Goal: Task Accomplishment & Management: Manage account settings

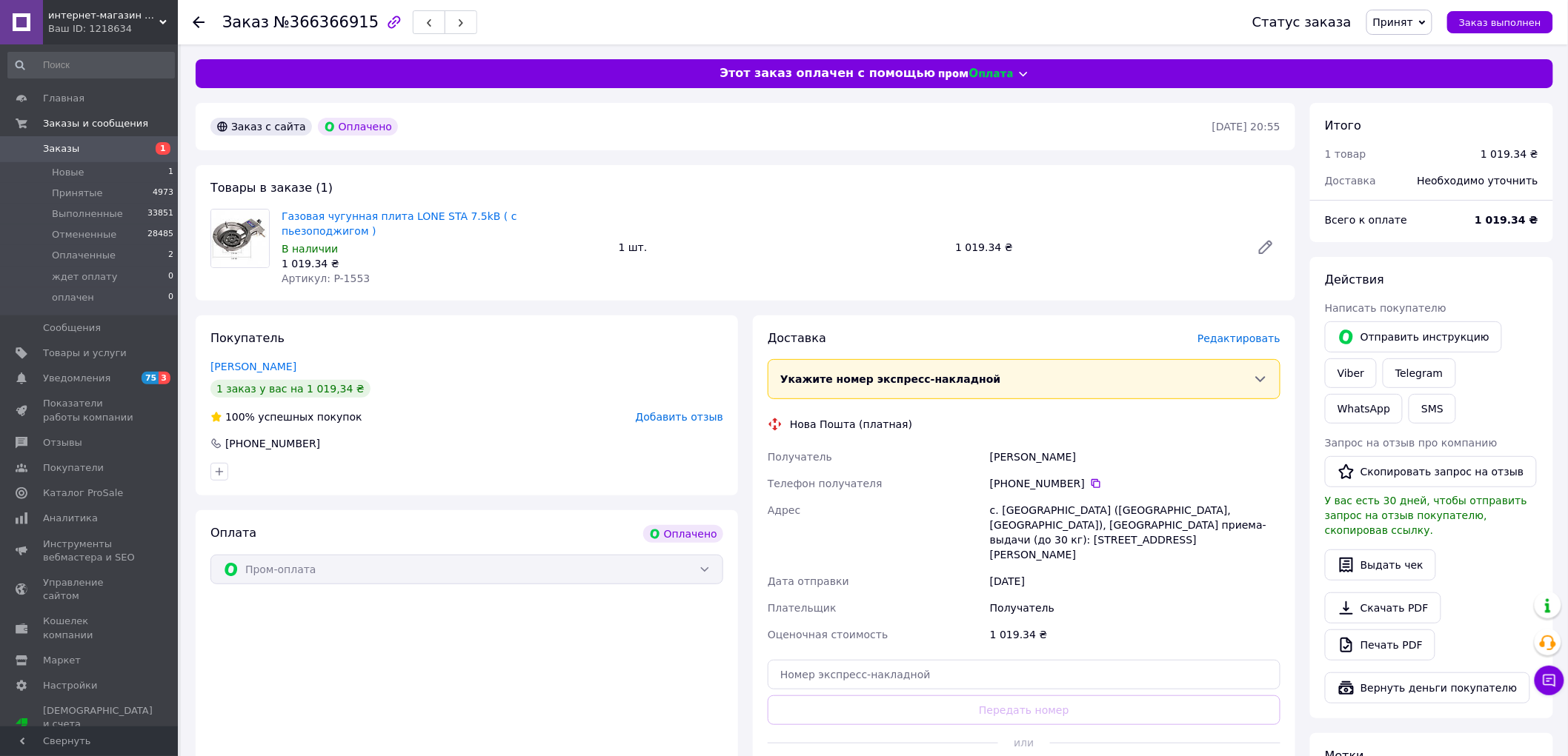
scroll to position [82, 0]
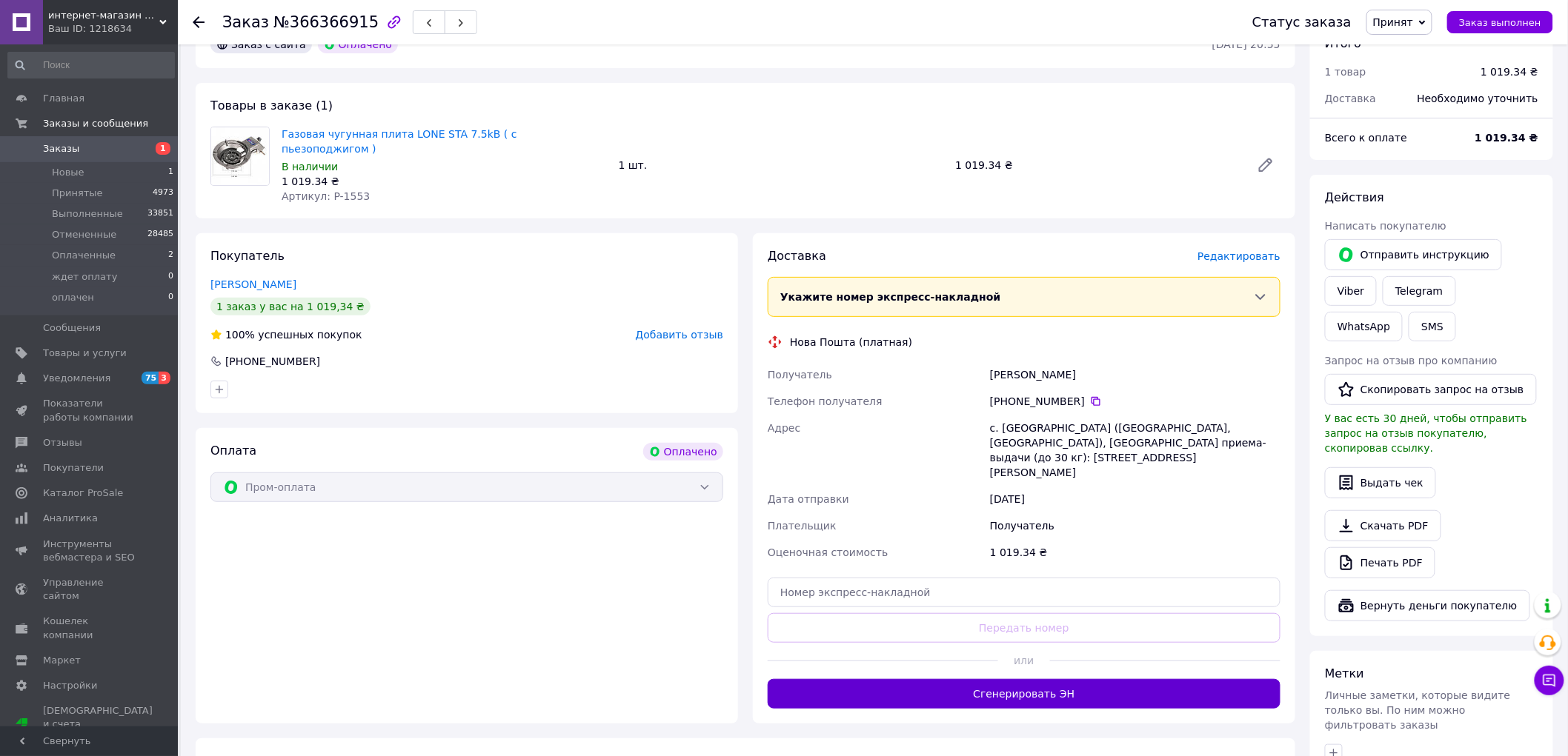
click at [1016, 679] on button "Сгенерировать ЭН" at bounding box center [1024, 694] width 512 height 30
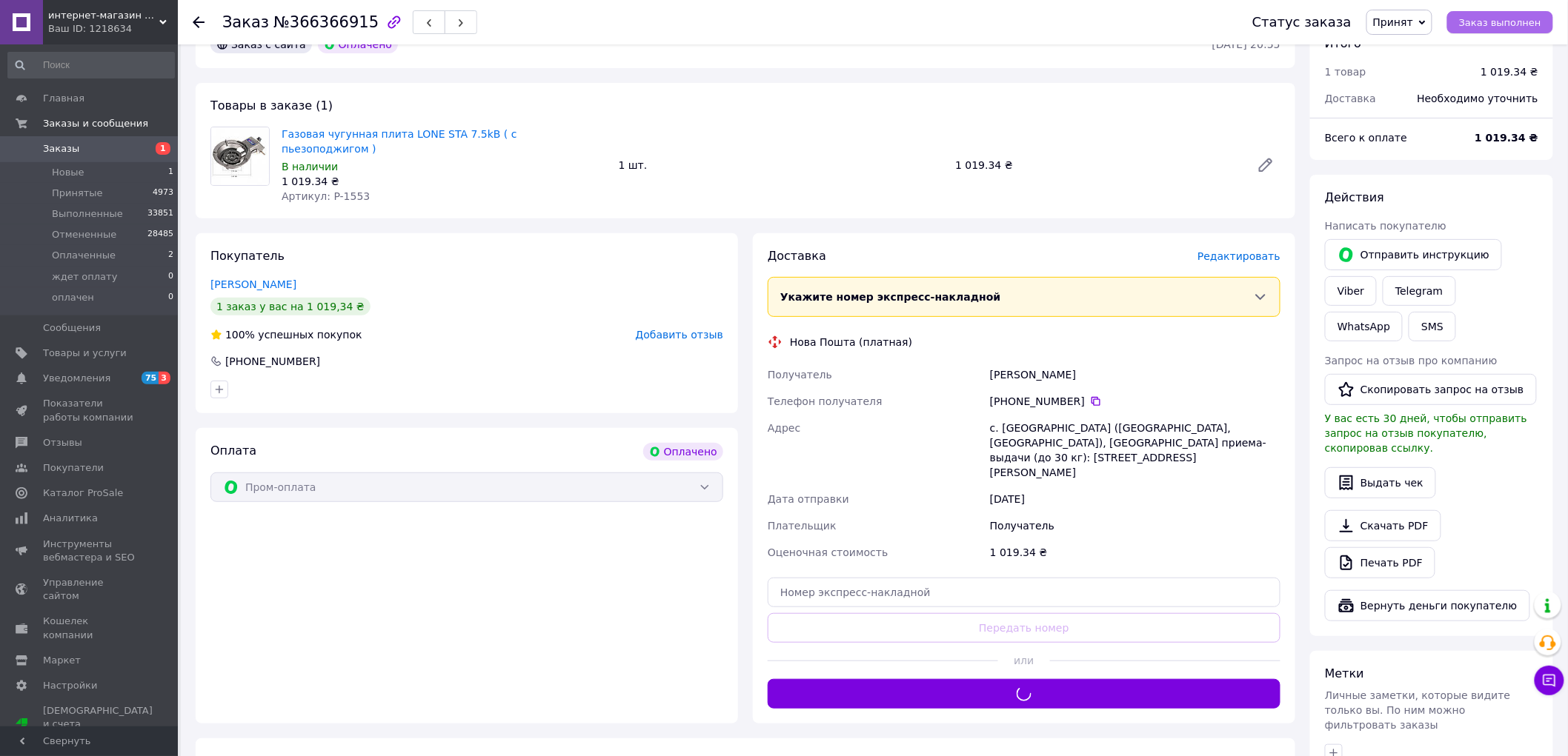
click at [1508, 29] on button "Заказ выполнен" at bounding box center [1500, 22] width 106 height 23
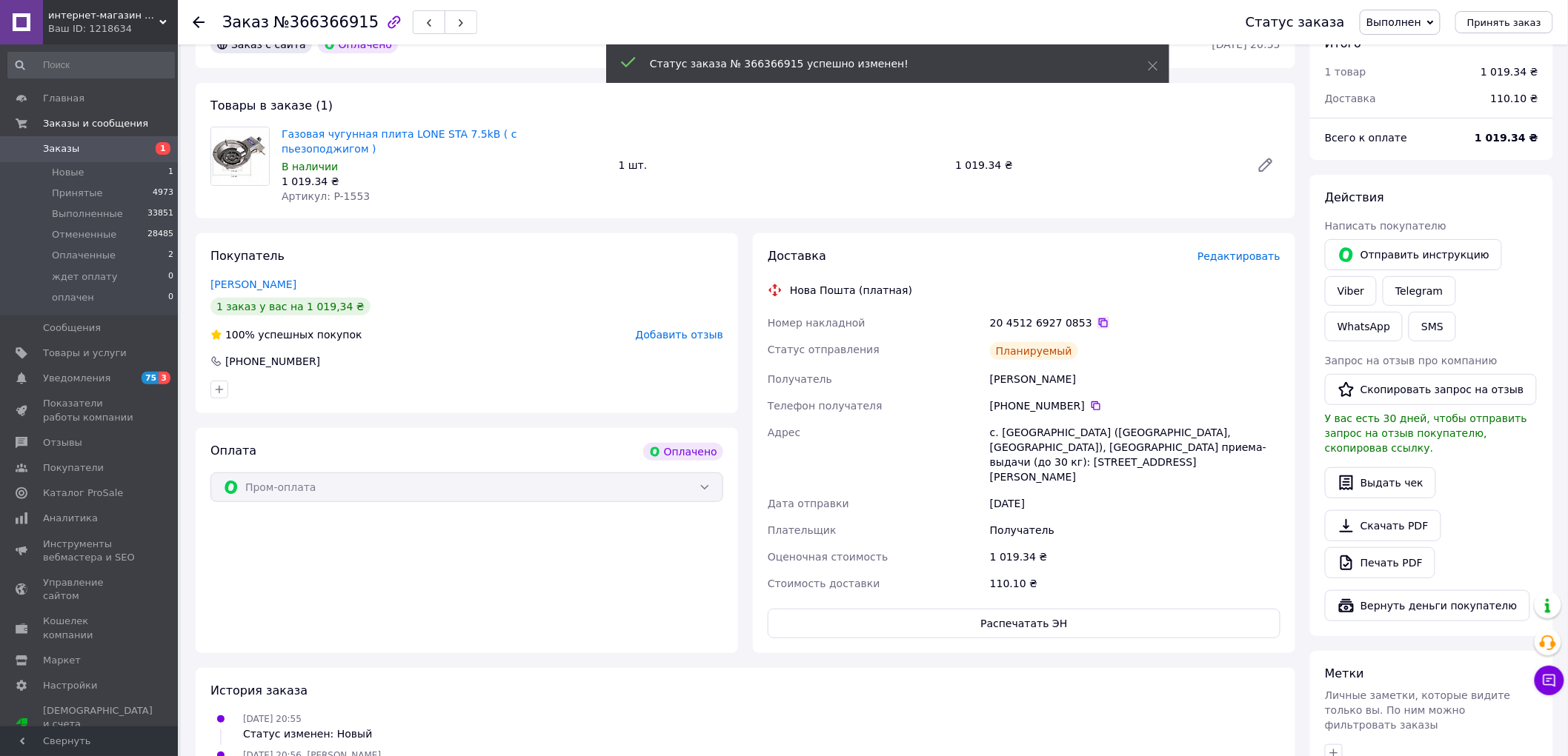
click at [1098, 317] on icon at bounding box center [1104, 323] width 12 height 12
click at [1365, 286] on link "Viber" at bounding box center [1351, 291] width 52 height 30
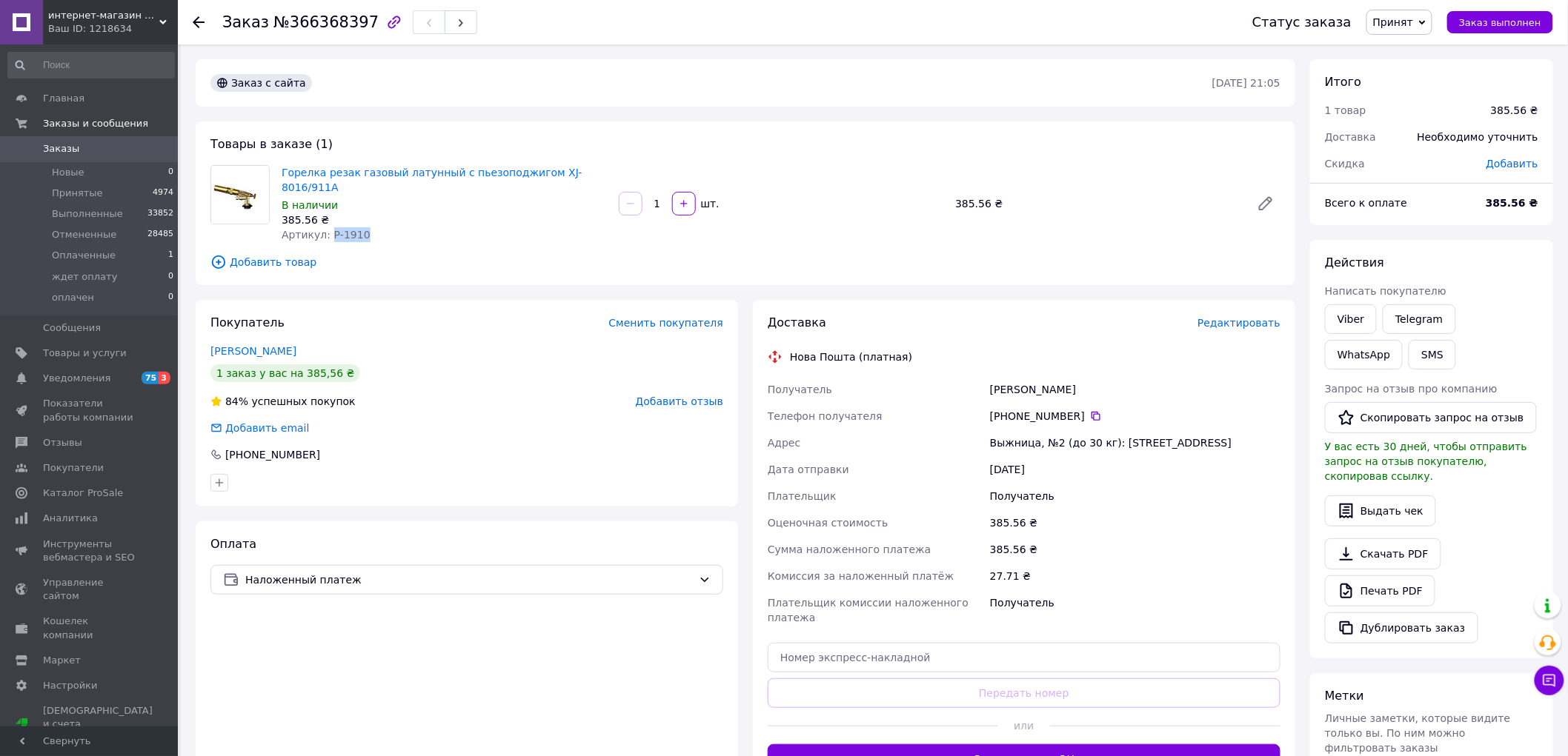
drag, startPoint x: 363, startPoint y: 220, endPoint x: 325, endPoint y: 224, distance: 38.2
click at [325, 227] on div "Артикул: Р-1910" at bounding box center [444, 234] width 326 height 15
copy span "Р-1910"
click at [1357, 316] on link "Viber" at bounding box center [1351, 319] width 52 height 30
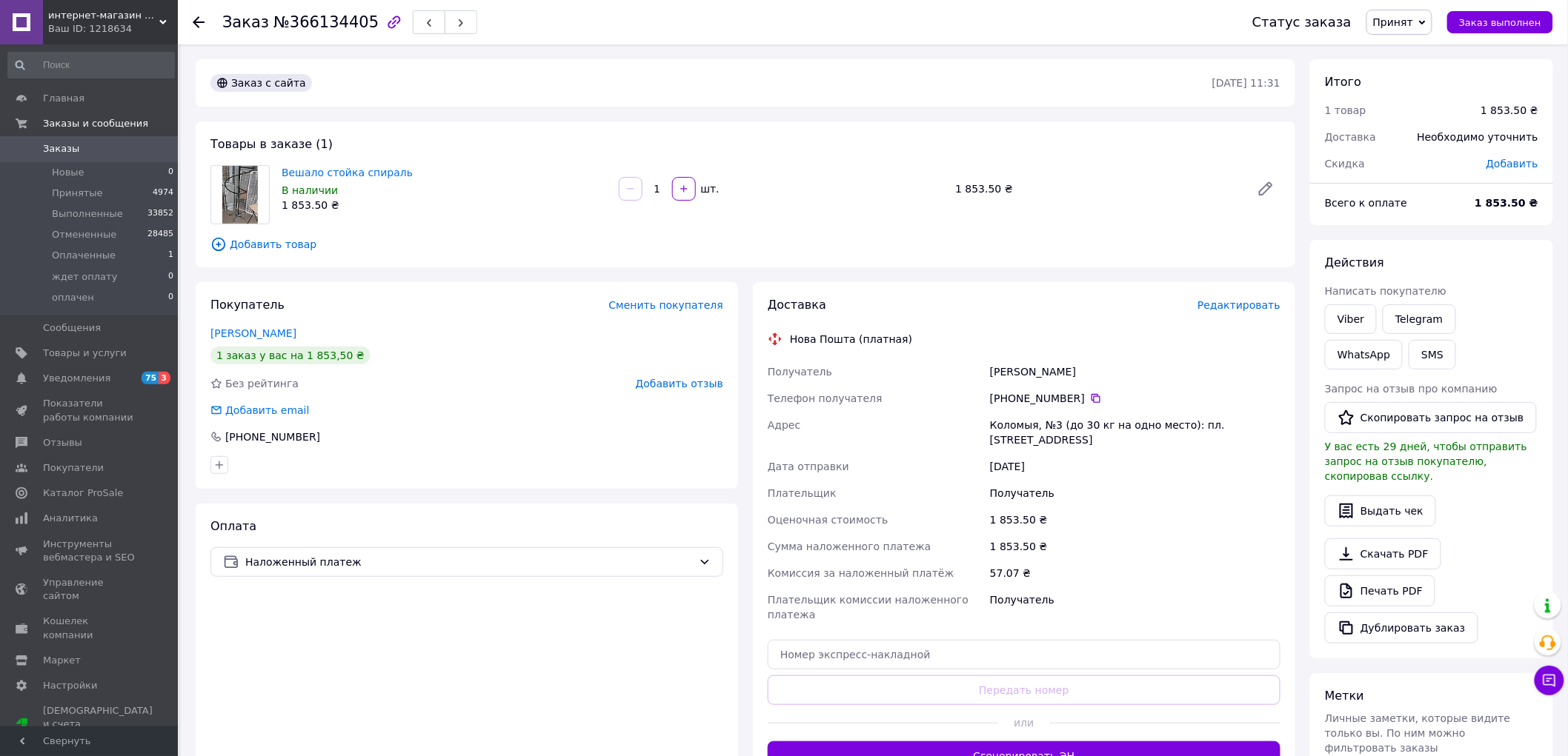
click at [1407, 18] on span "Принят" at bounding box center [1393, 23] width 40 height 12
click at [1420, 67] on li "Отменен" at bounding box center [1407, 74] width 80 height 23
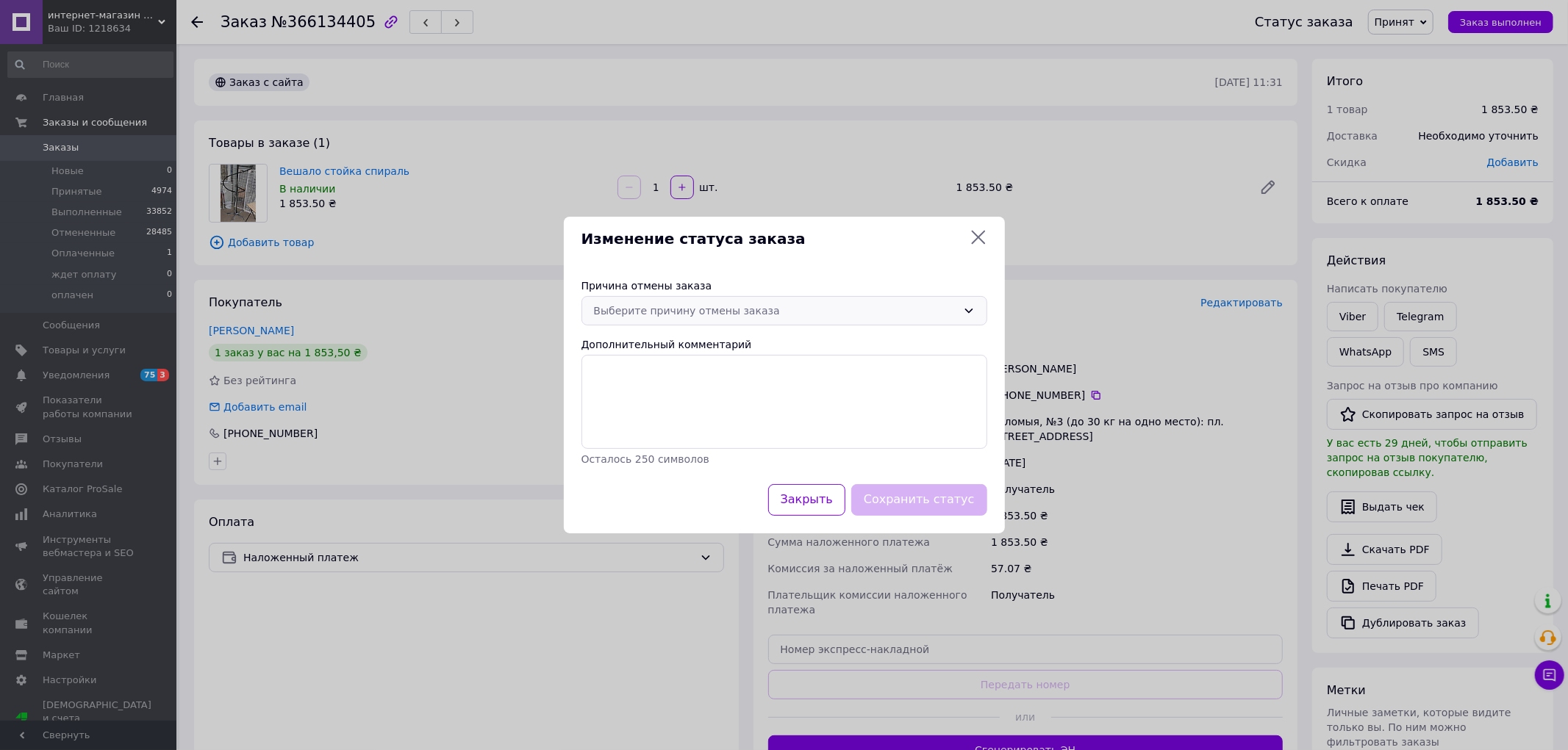
click at [805, 306] on div "Выберите причину отмены заказа" at bounding box center [775, 310] width 363 height 17
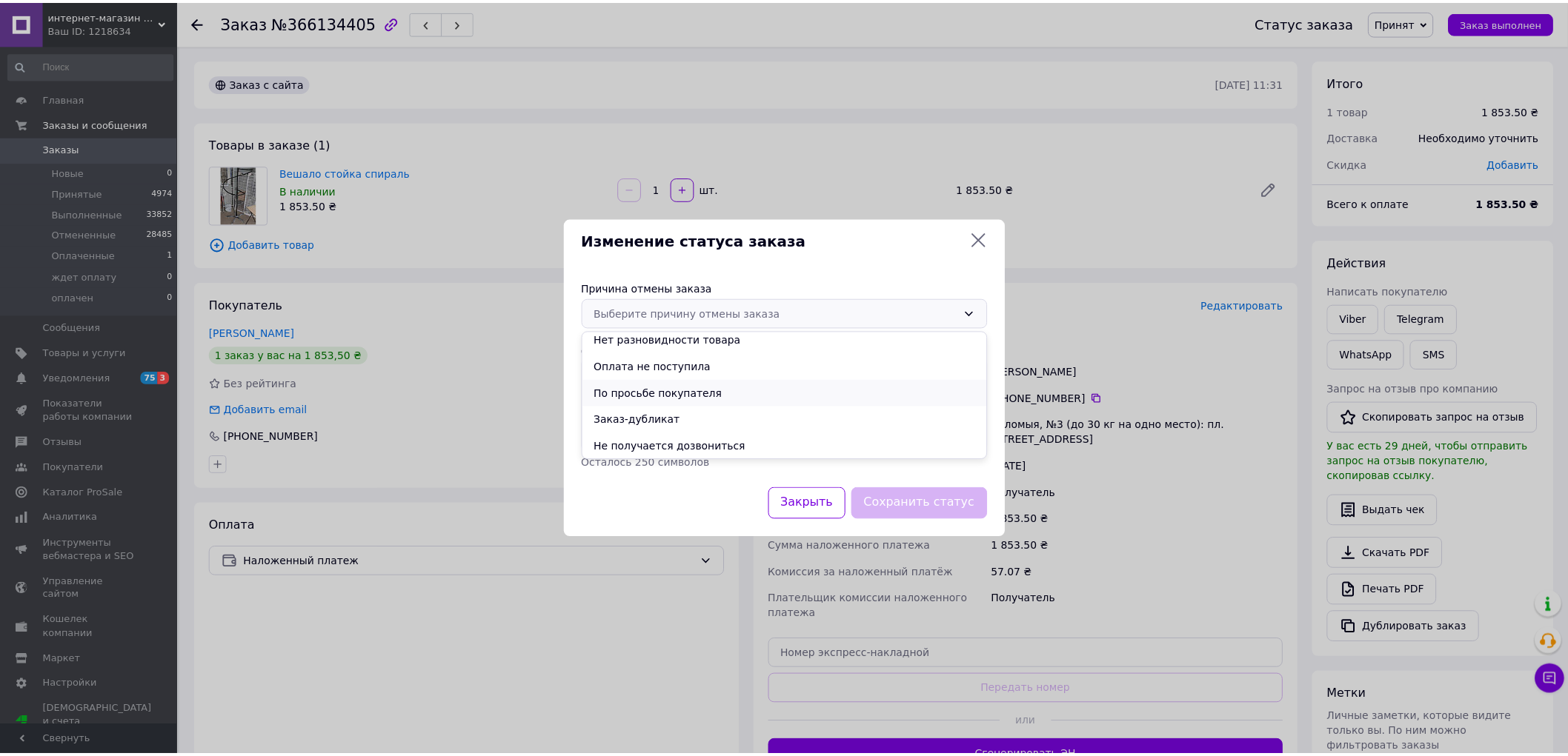
scroll to position [58, 0]
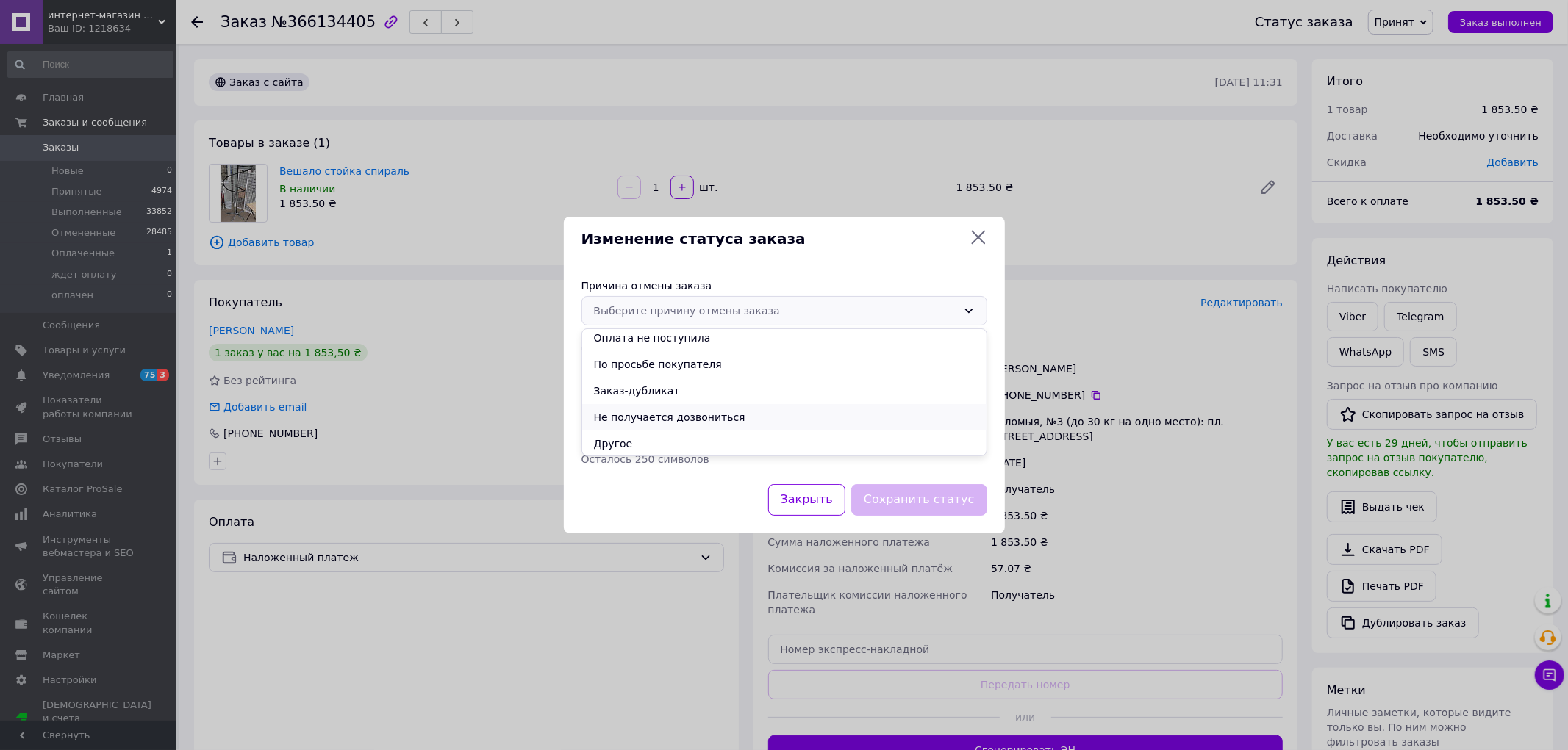
click at [768, 408] on li "Не получается дозвониться" at bounding box center [784, 417] width 404 height 26
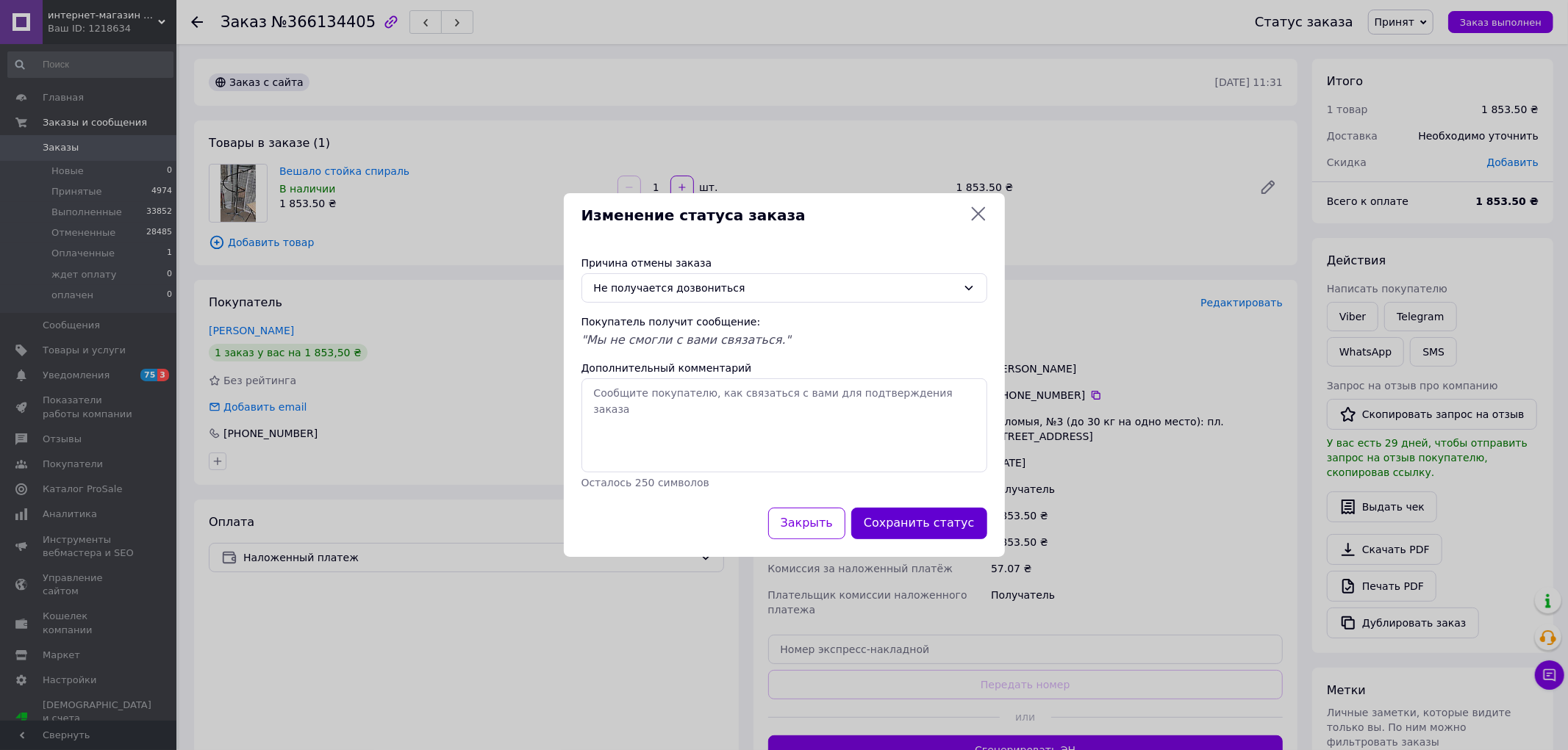
click at [890, 526] on button "Сохранить статус" at bounding box center [919, 524] width 136 height 31
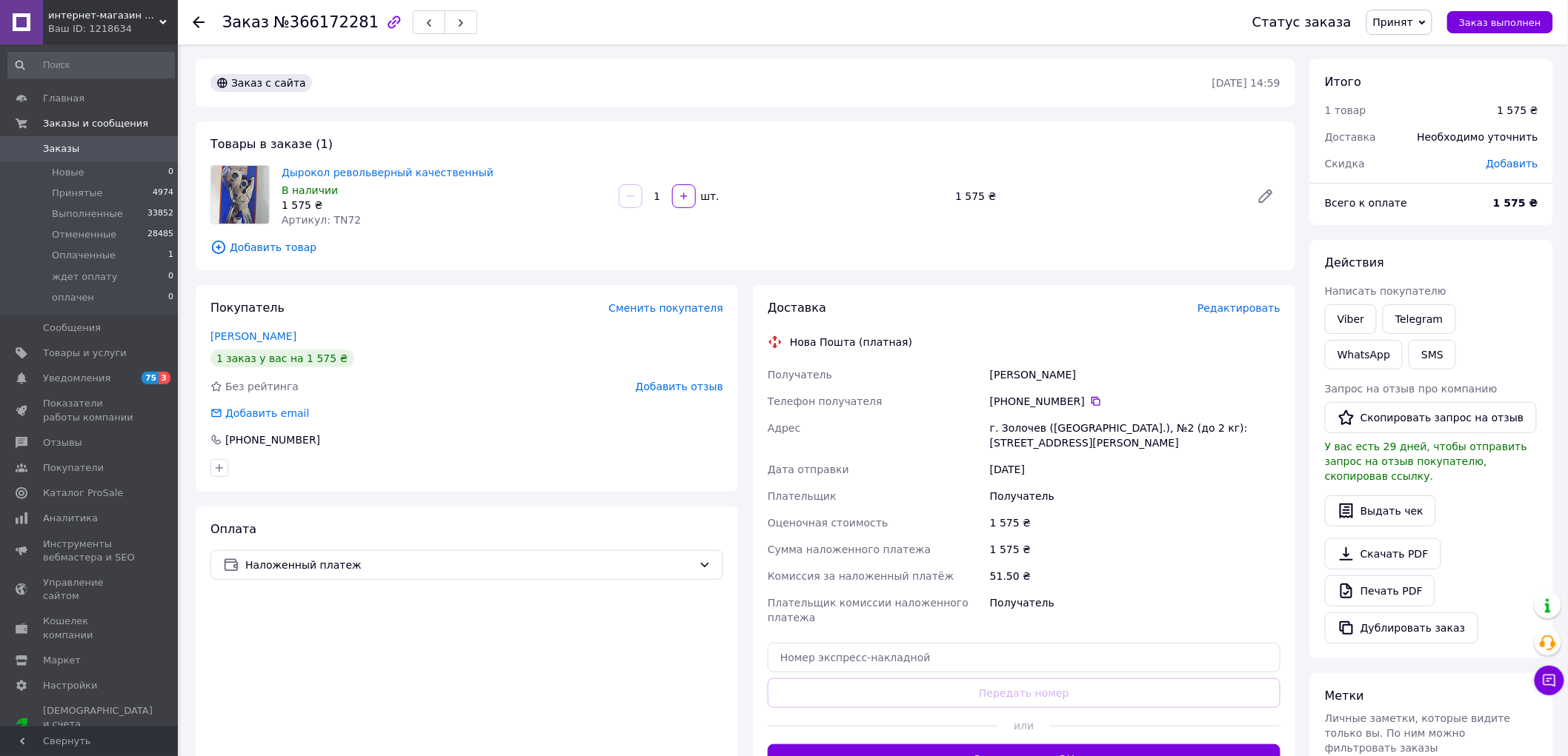
click at [1393, 17] on span "Принят" at bounding box center [1393, 23] width 40 height 12
click at [1410, 71] on li "Отменен" at bounding box center [1407, 74] width 80 height 23
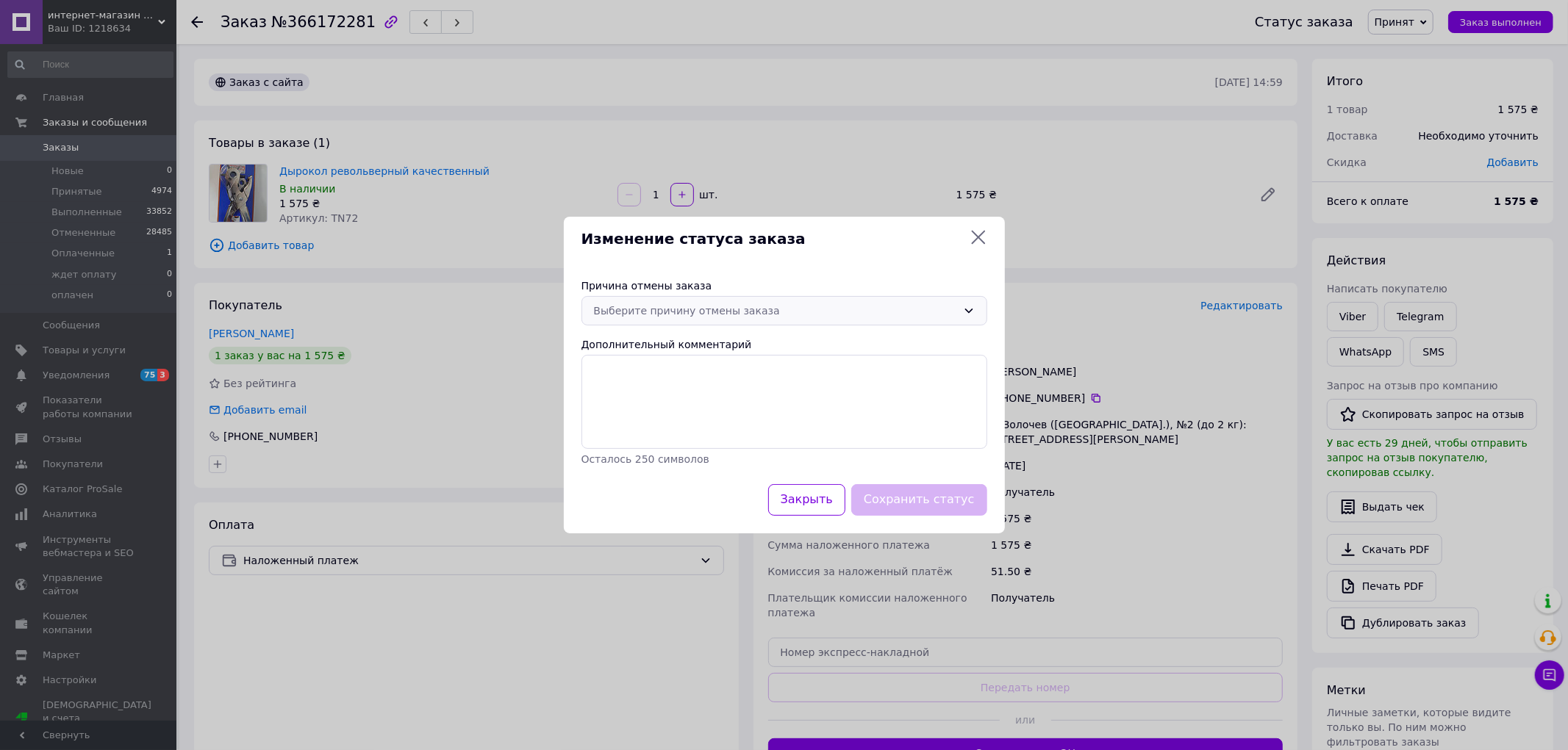
click at [730, 305] on div "Выберите причину отмены заказа" at bounding box center [775, 310] width 363 height 17
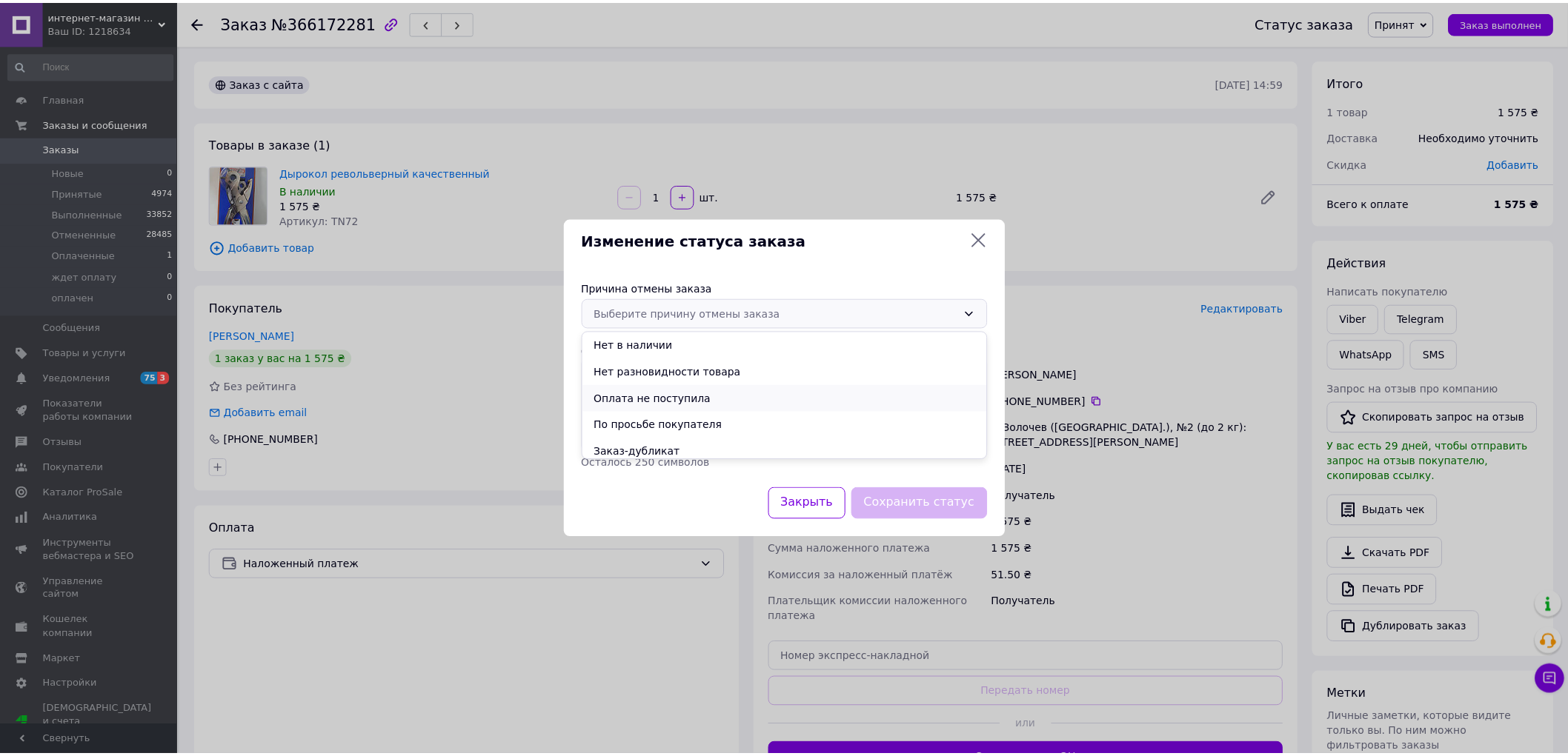
scroll to position [58, 0]
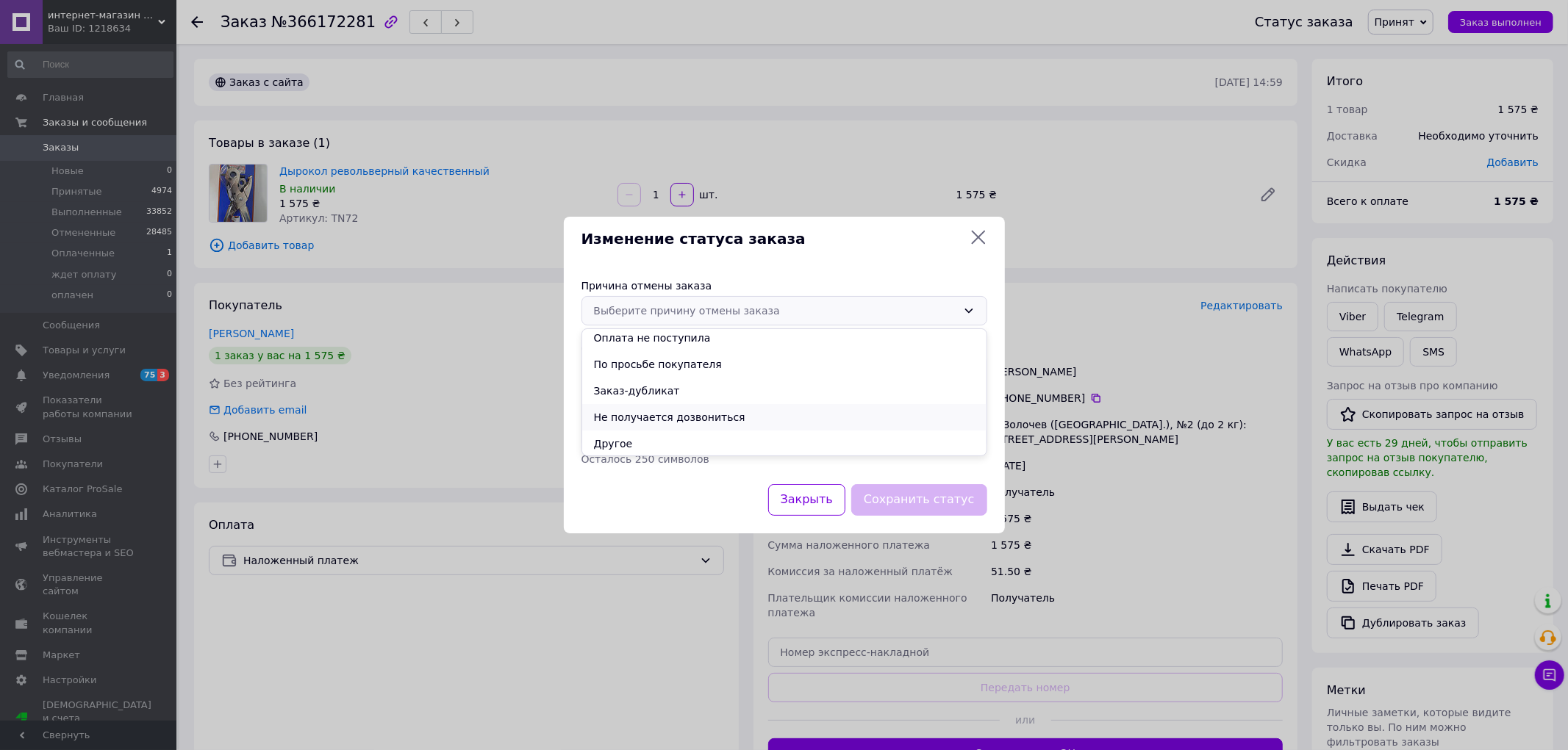
click at [709, 414] on li "Не получается дозвониться" at bounding box center [784, 417] width 404 height 26
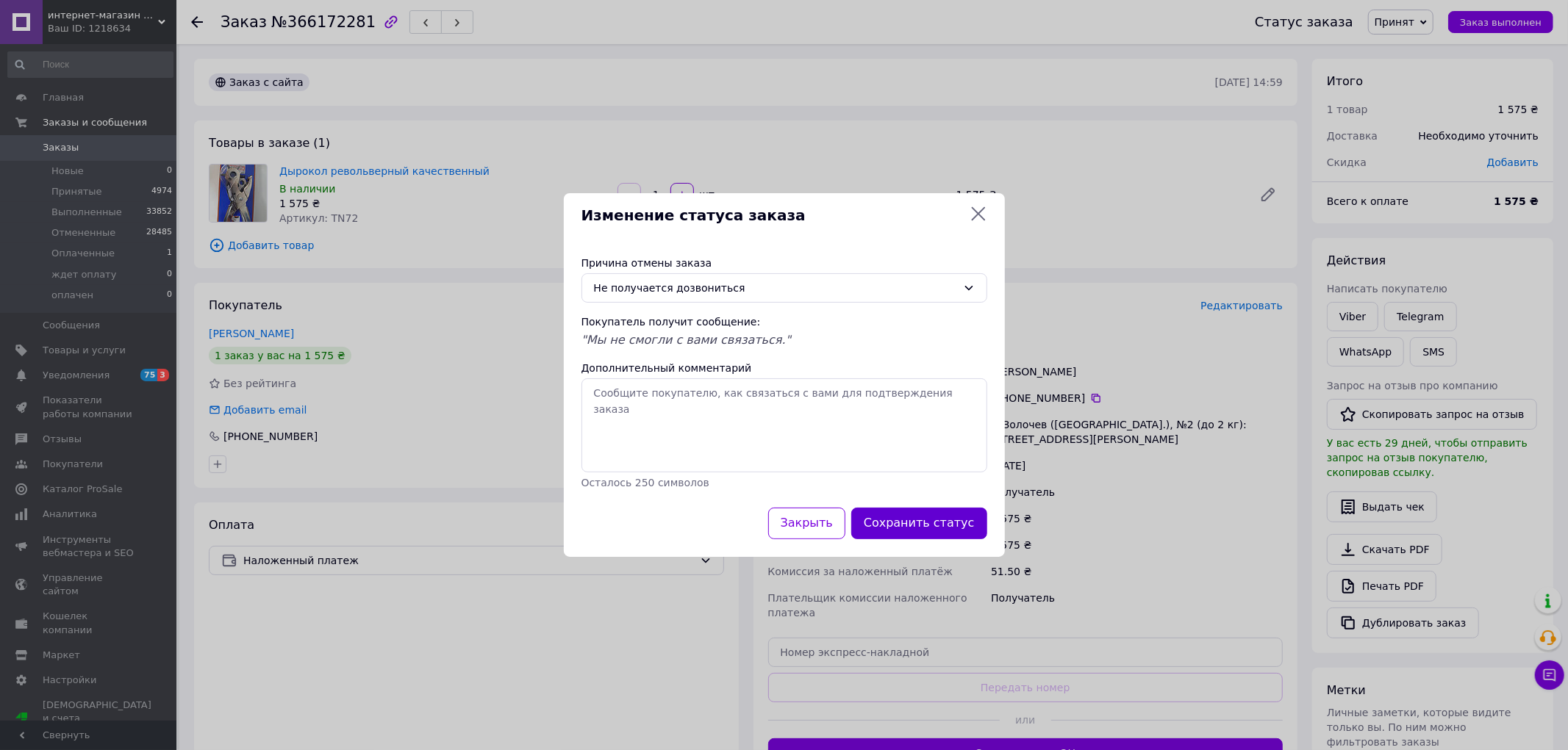
click at [908, 529] on button "Сохранить статус" at bounding box center [919, 524] width 136 height 31
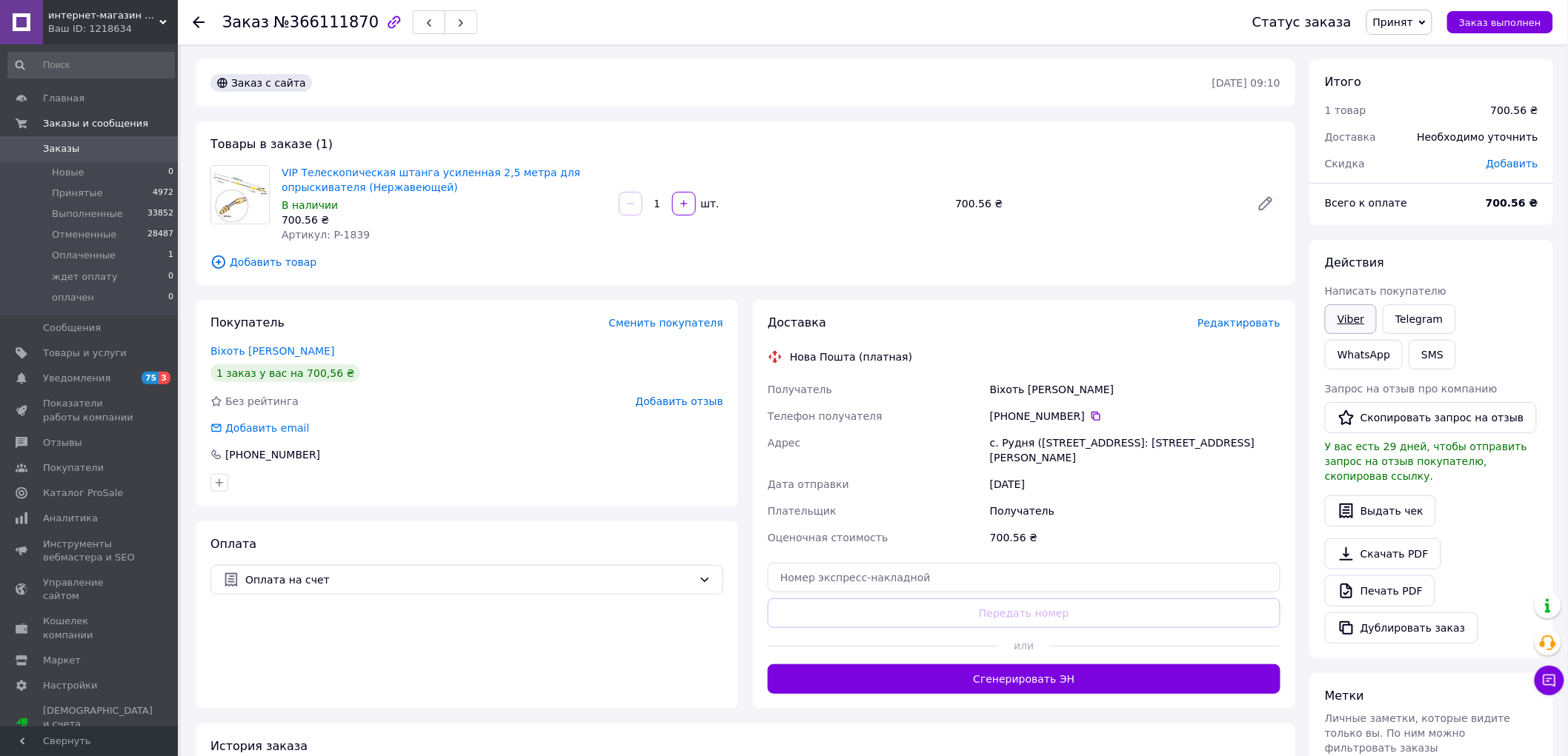
click at [1350, 326] on link "Viber" at bounding box center [1351, 319] width 52 height 30
click at [1413, 17] on span "Принят" at bounding box center [1393, 23] width 40 height 12
click at [1414, 70] on li "Отменен" at bounding box center [1407, 74] width 80 height 23
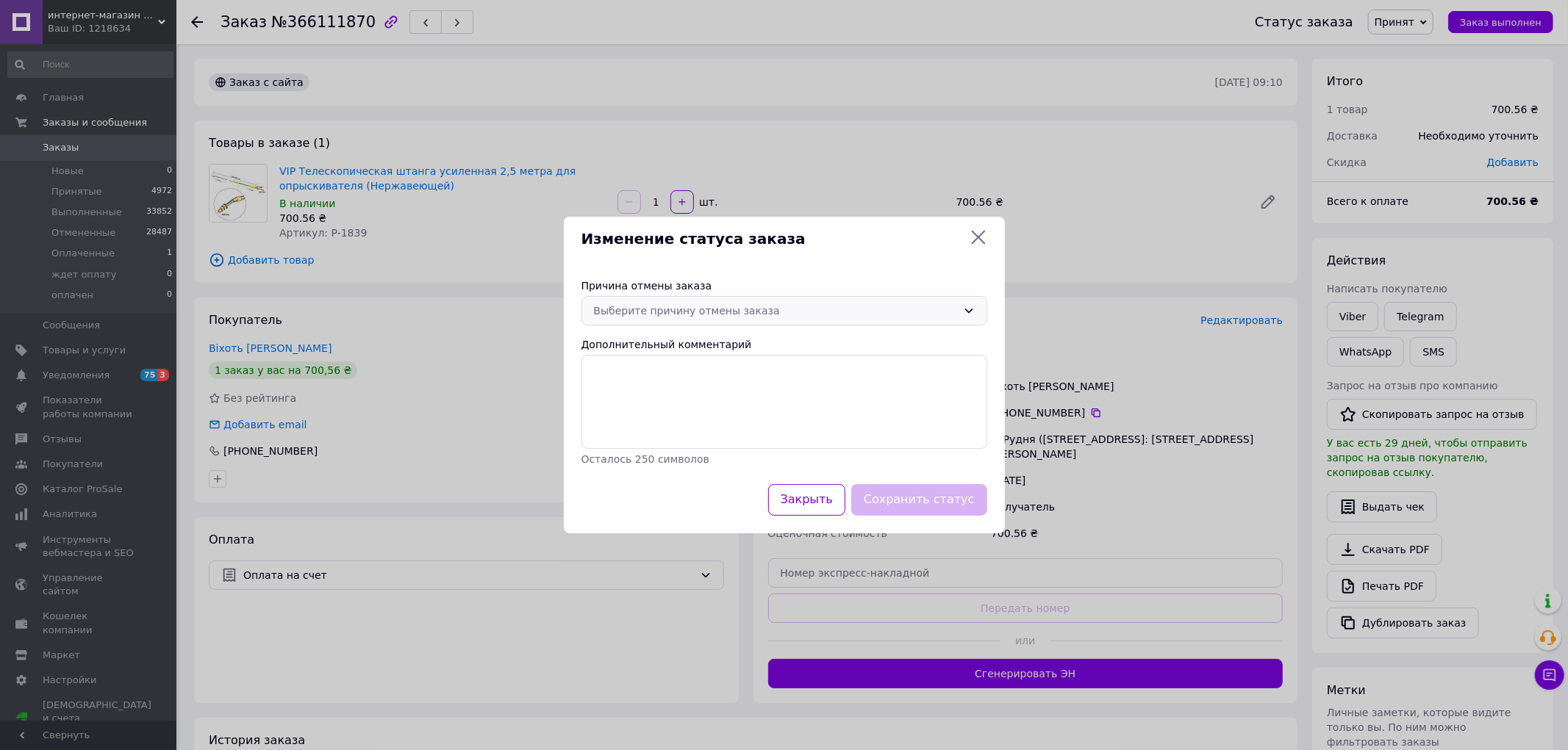
click at [812, 312] on div "Выберите причину отмены заказа" at bounding box center [775, 310] width 363 height 17
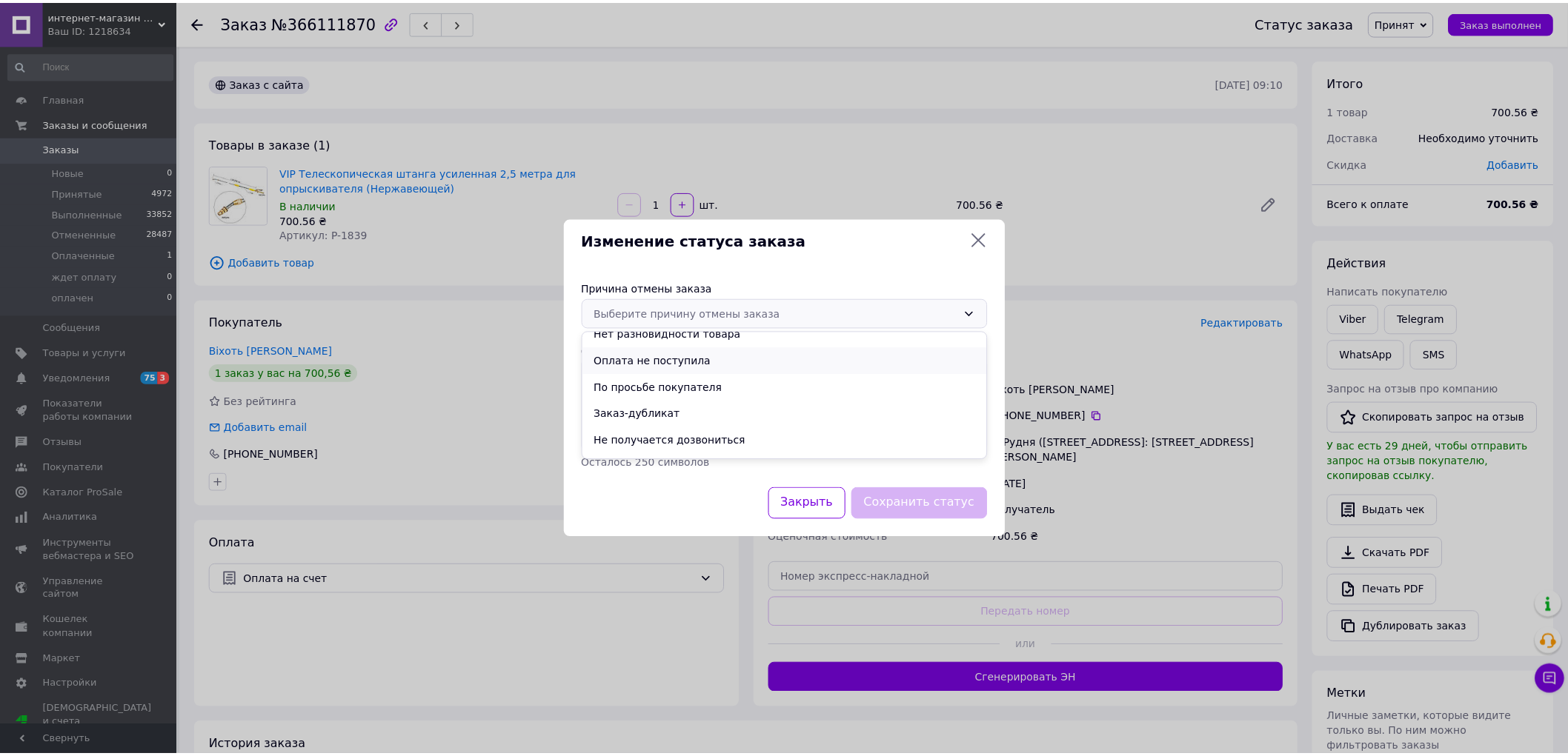
scroll to position [58, 0]
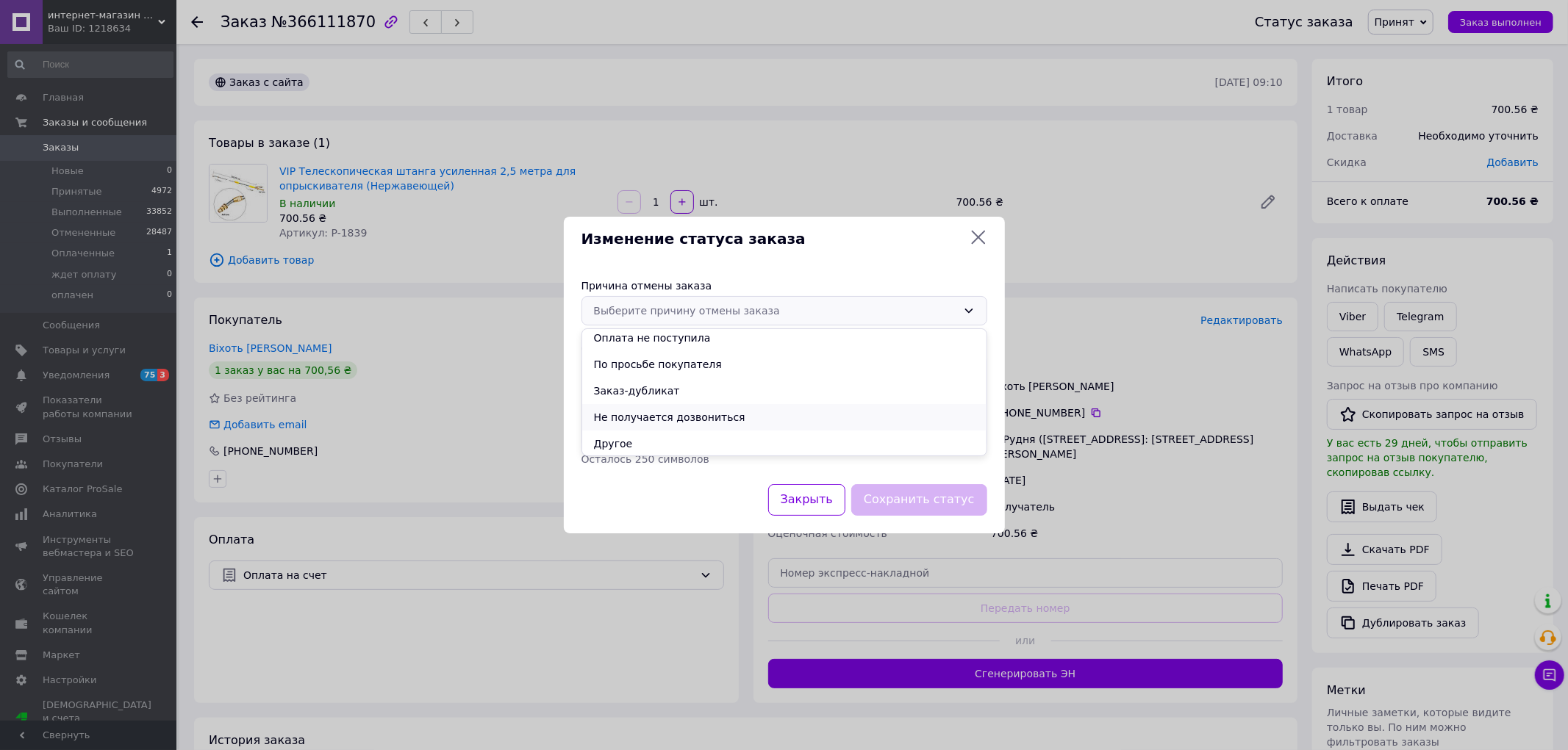
click at [781, 412] on li "Не получается дозвониться" at bounding box center [784, 417] width 404 height 26
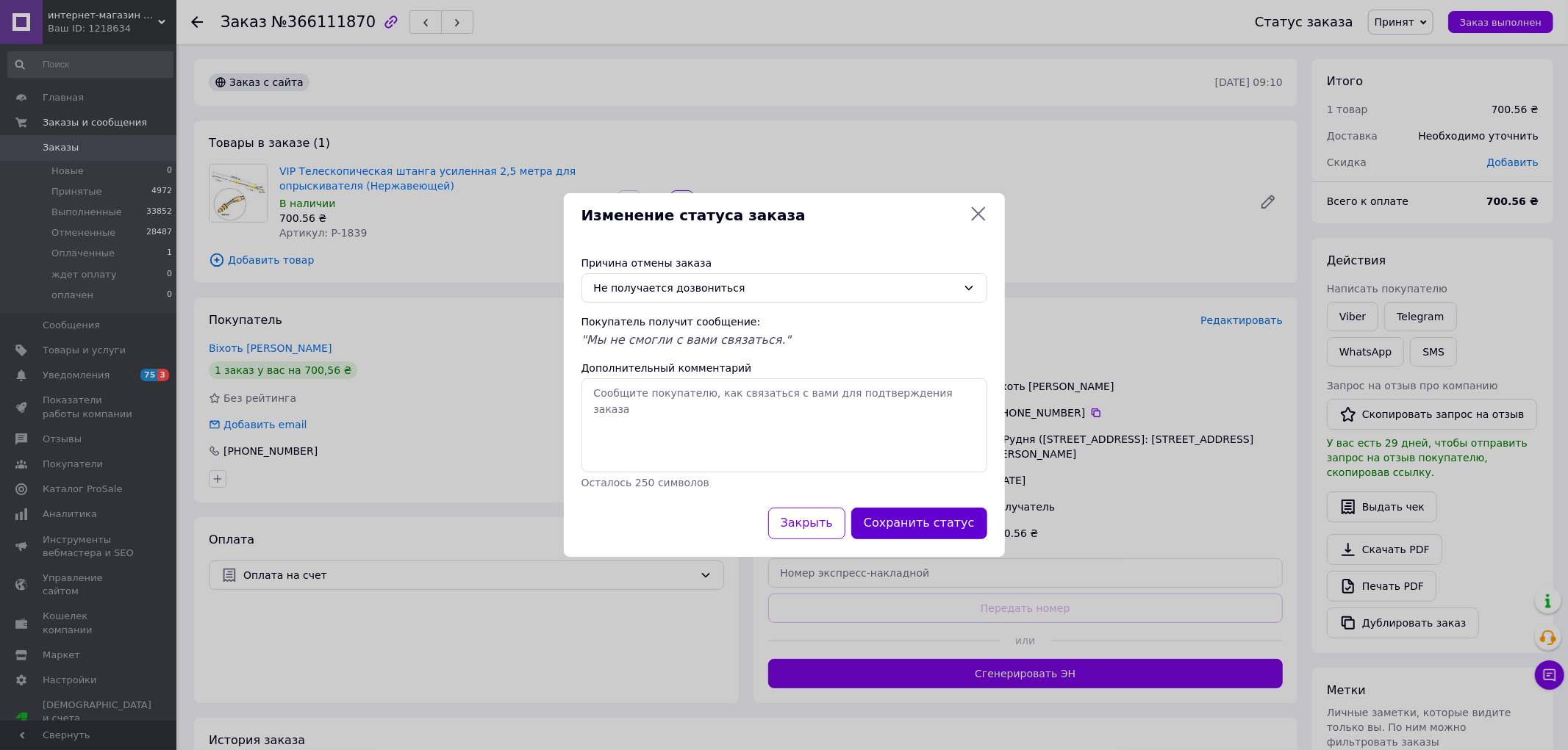
click at [901, 512] on button "Сохранить статус" at bounding box center [919, 524] width 136 height 31
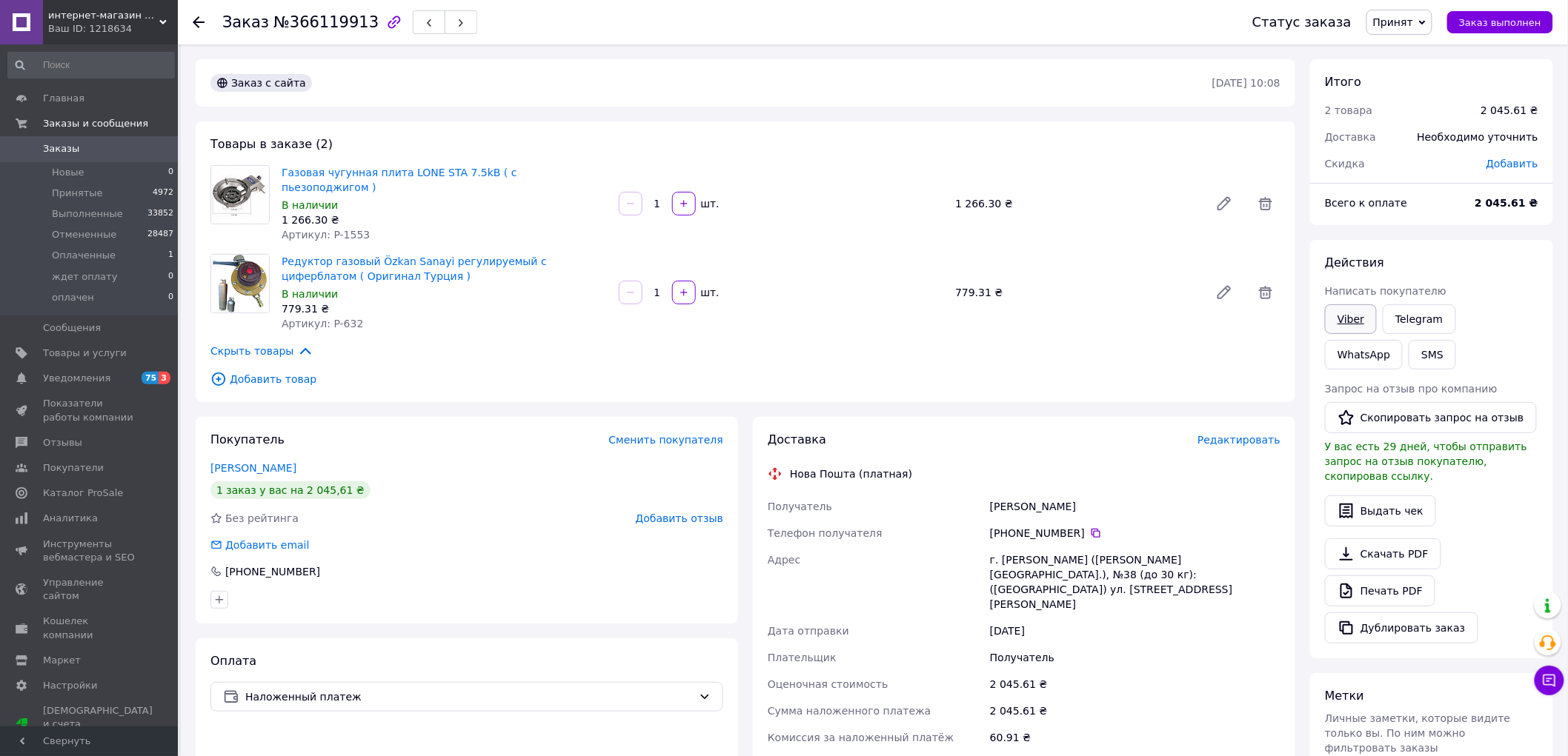
click at [1349, 316] on link "Viber" at bounding box center [1351, 319] width 52 height 30
click at [44, 144] on span "Заказы" at bounding box center [61, 149] width 37 height 14
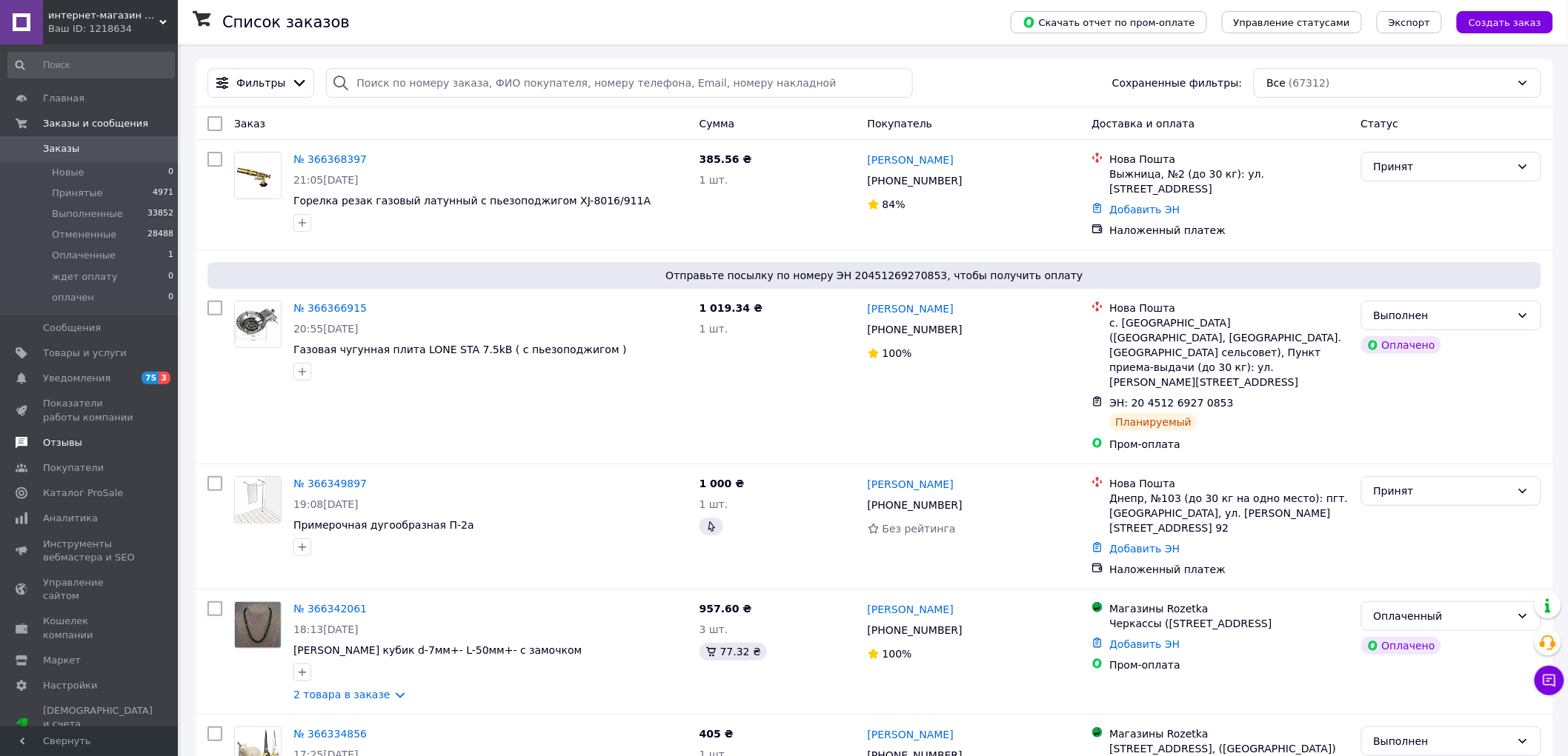
click at [73, 434] on link "Отзывы" at bounding box center [91, 443] width 183 height 26
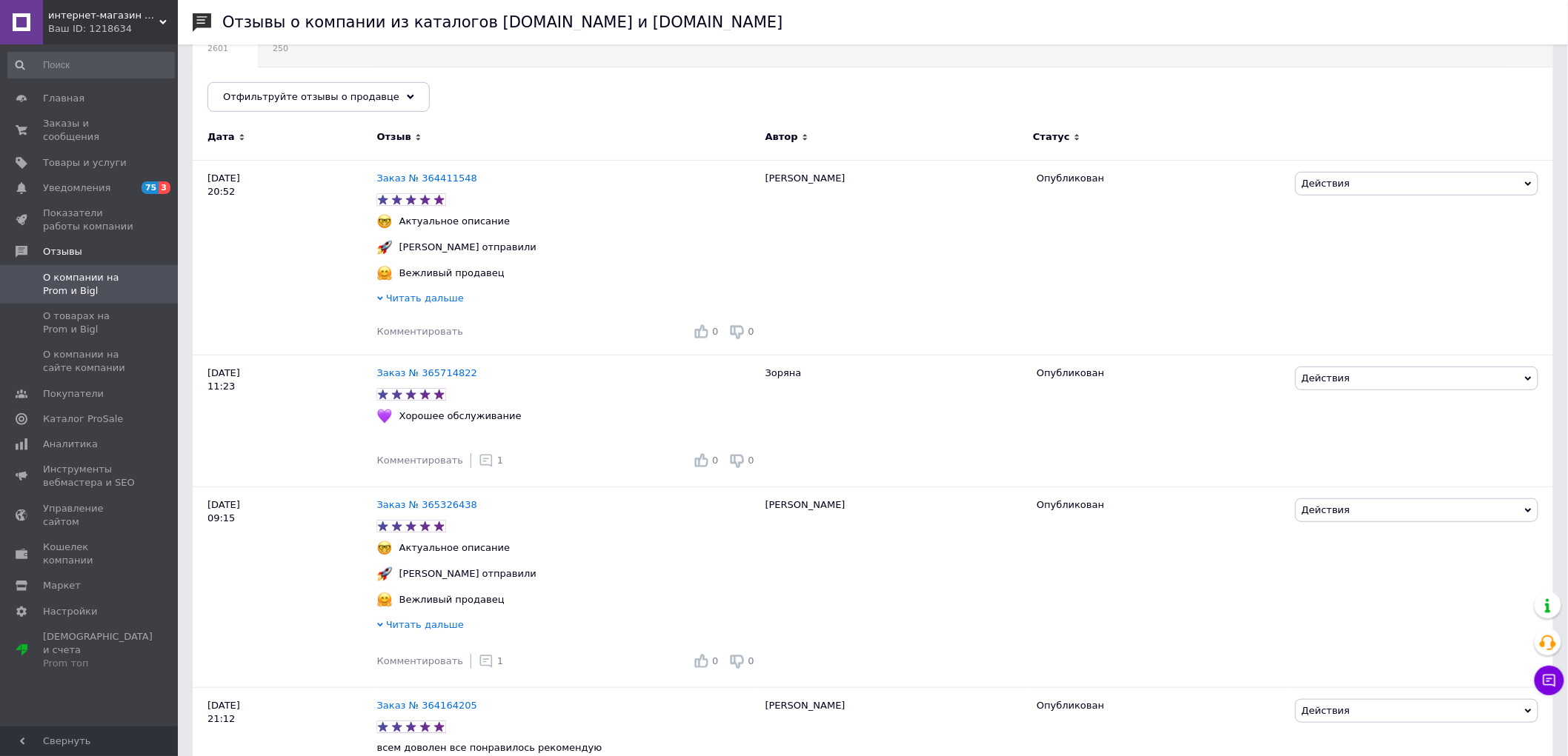
scroll to position [165, 0]
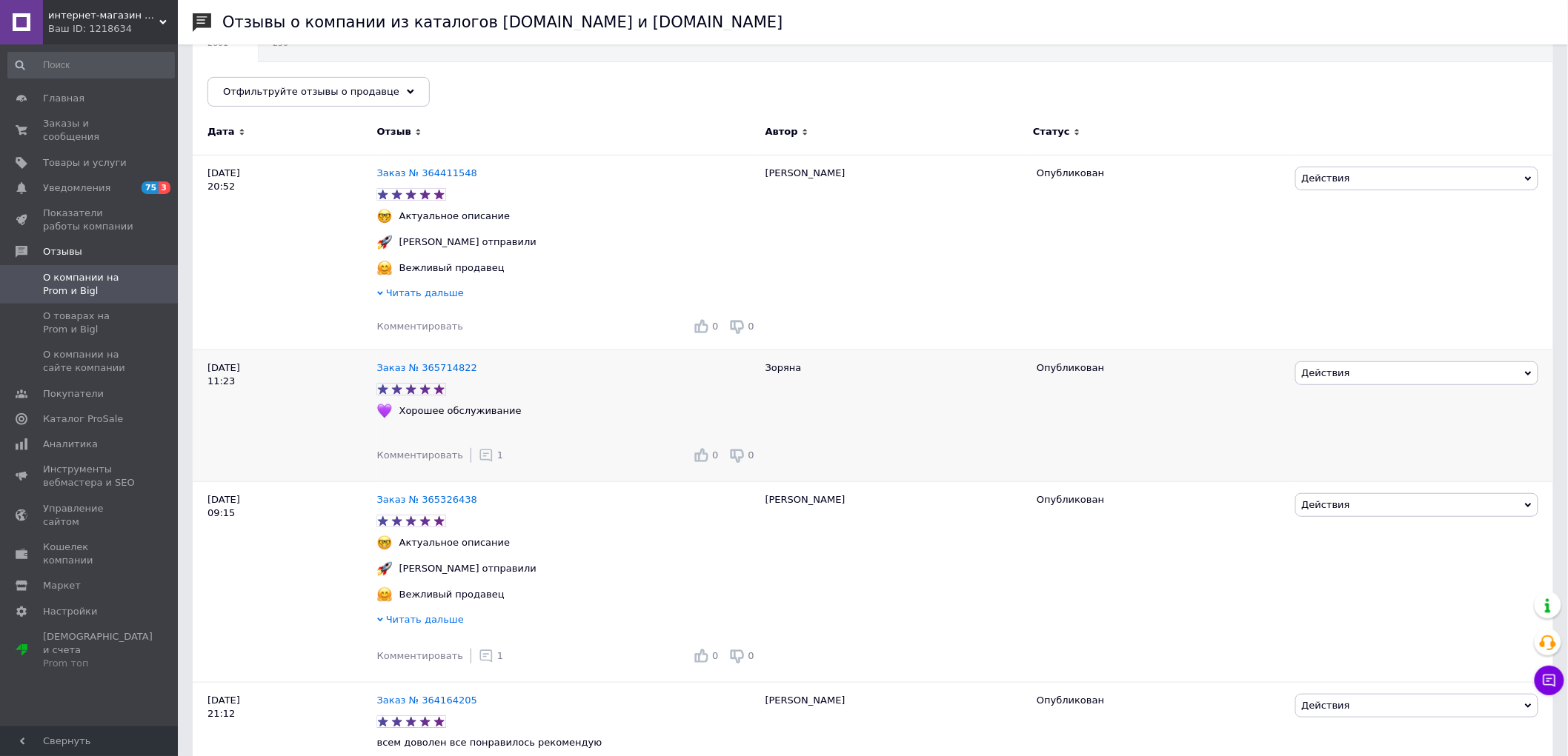
click at [498, 461] on span "1" at bounding box center [501, 455] width 6 height 11
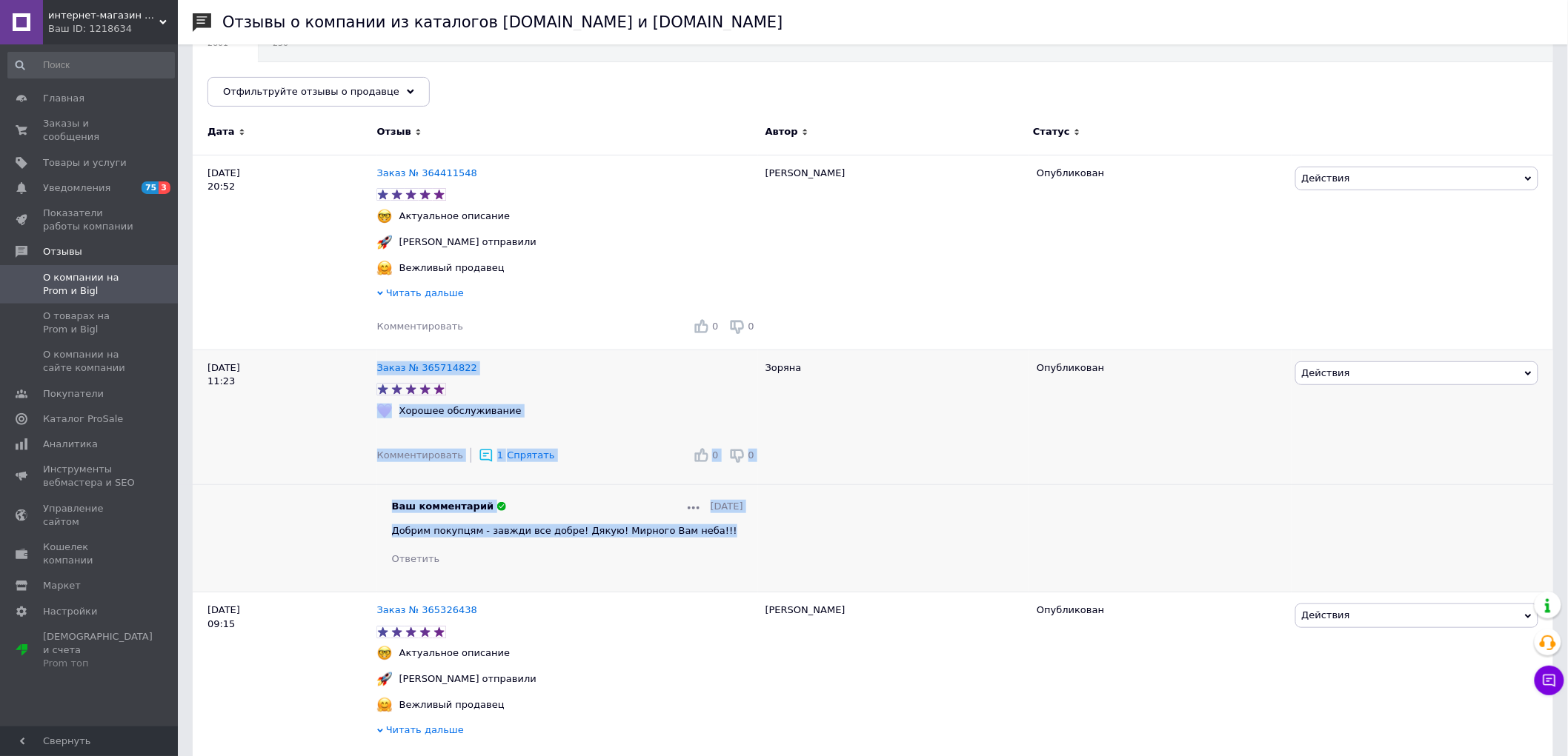
drag, startPoint x: 730, startPoint y: 539, endPoint x: 369, endPoint y: 533, distance: 361.0
click at [369, 533] on div "12.10.25 11:23 Заказ № 365714822 Хорошее обслуживание Комментировать 1 Спрятать…" at bounding box center [873, 471] width 1361 height 242
click at [373, 534] on div "12.10.25 11:23" at bounding box center [284, 471] width 185 height 242
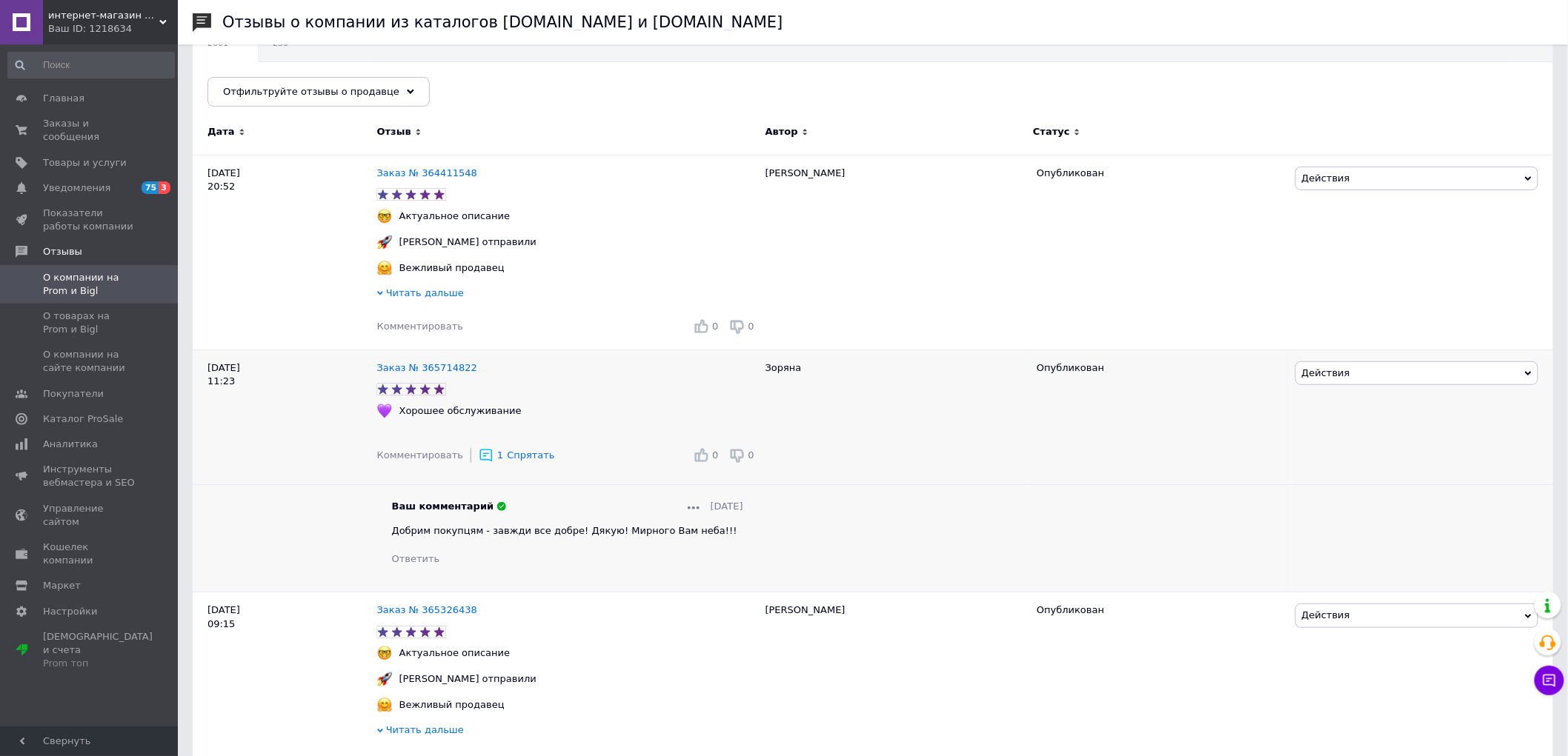
click at [505, 562] on div "Ответить" at bounding box center [568, 560] width 352 height 14
drag, startPoint x: 704, startPoint y: 534, endPoint x: 391, endPoint y: 538, distance: 313.0
click at [392, 538] on div "Добрим покупцям - завжди все добре! Дякую! Мирного Вам неба!!!" at bounding box center [568, 531] width 352 height 14
copy span "Добрим покупцям - завжди все добре! Дякую! Мирного Вам неба!!!"
click at [412, 326] on span "Комментировать" at bounding box center [420, 326] width 86 height 11
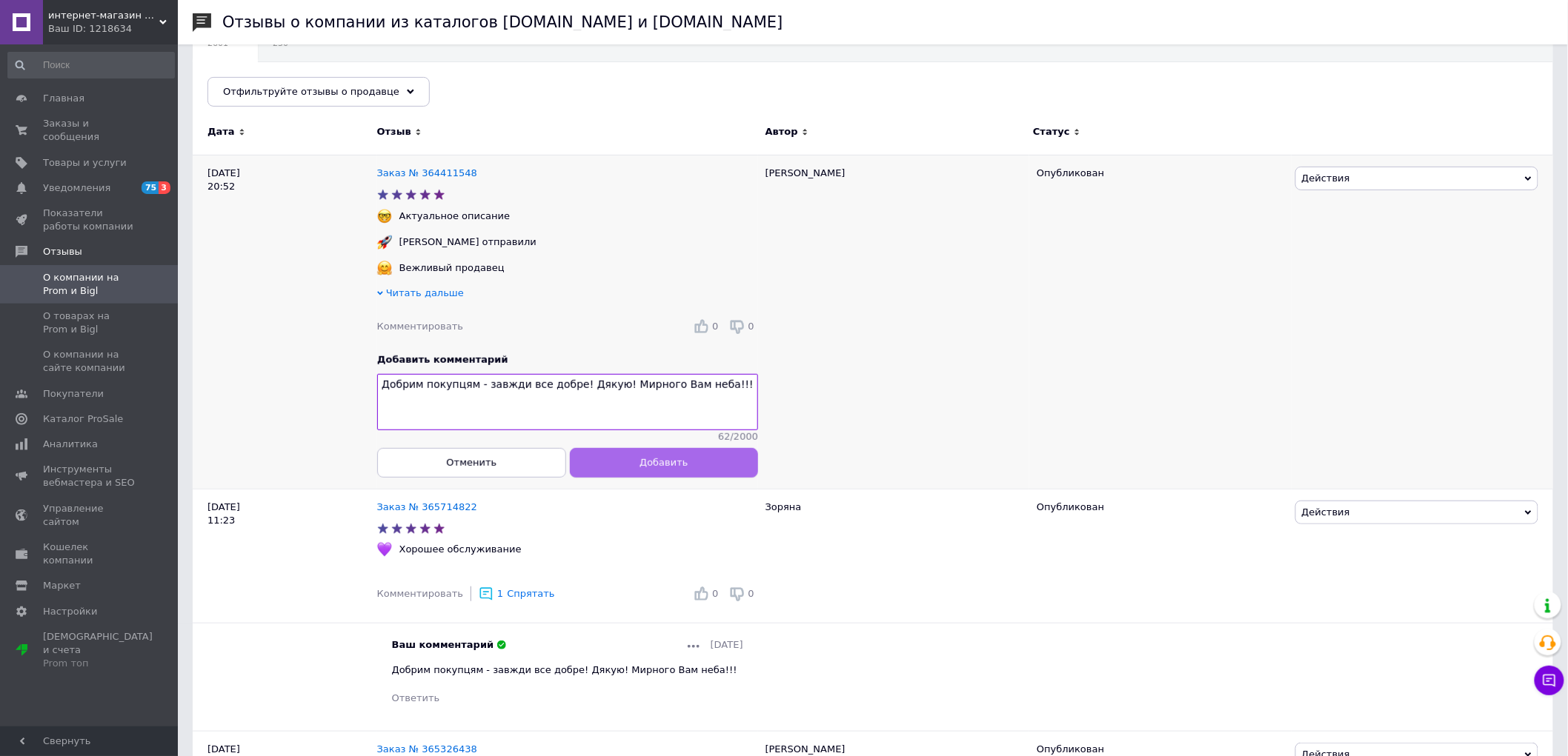
type textarea "Добрим покупцям - завжди все добре! Дякую! Мирного Вам неба!!!"
click at [651, 468] on span "Добавить" at bounding box center [664, 462] width 48 height 11
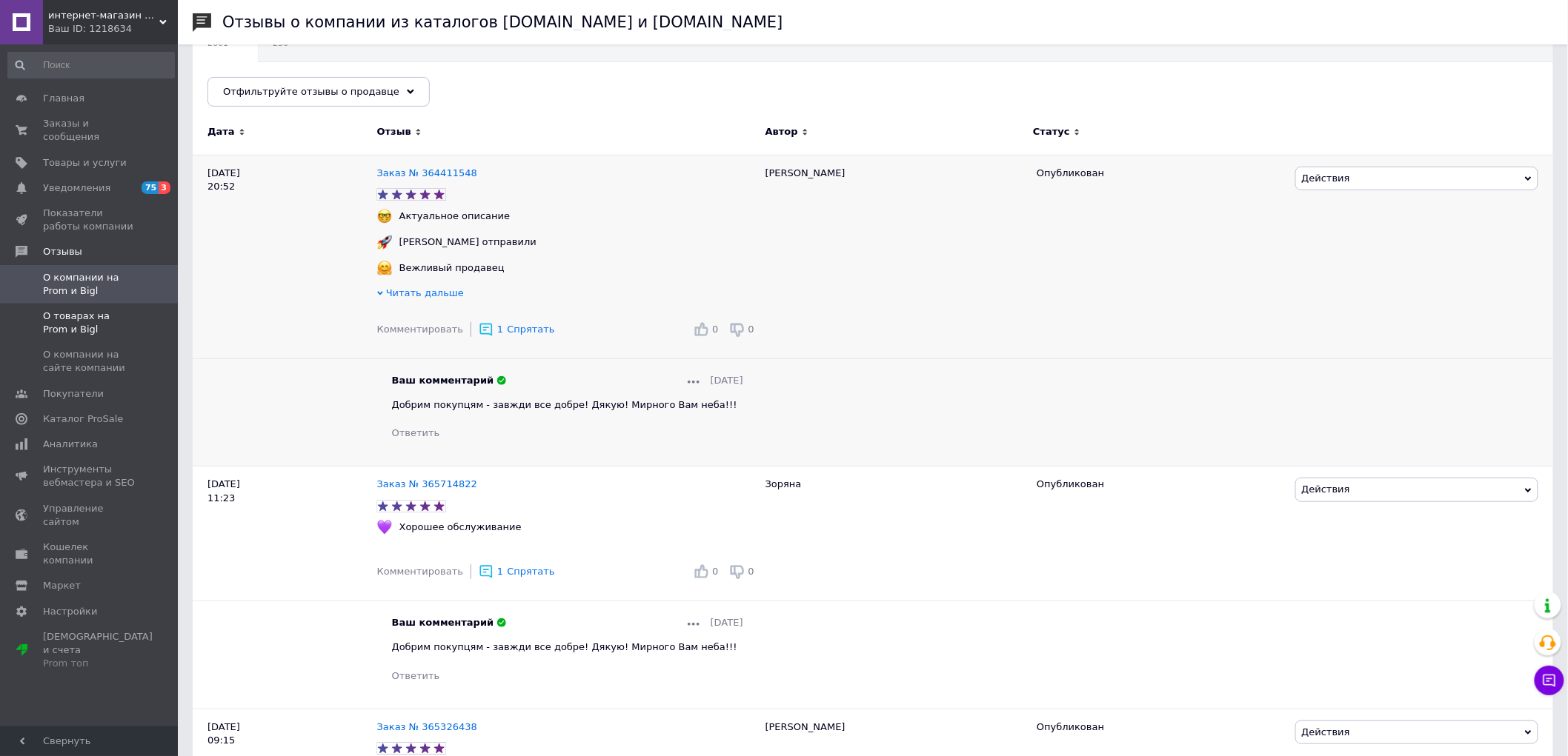
click at [82, 311] on span "О товарах на Prom и Bigl" at bounding box center [90, 323] width 94 height 27
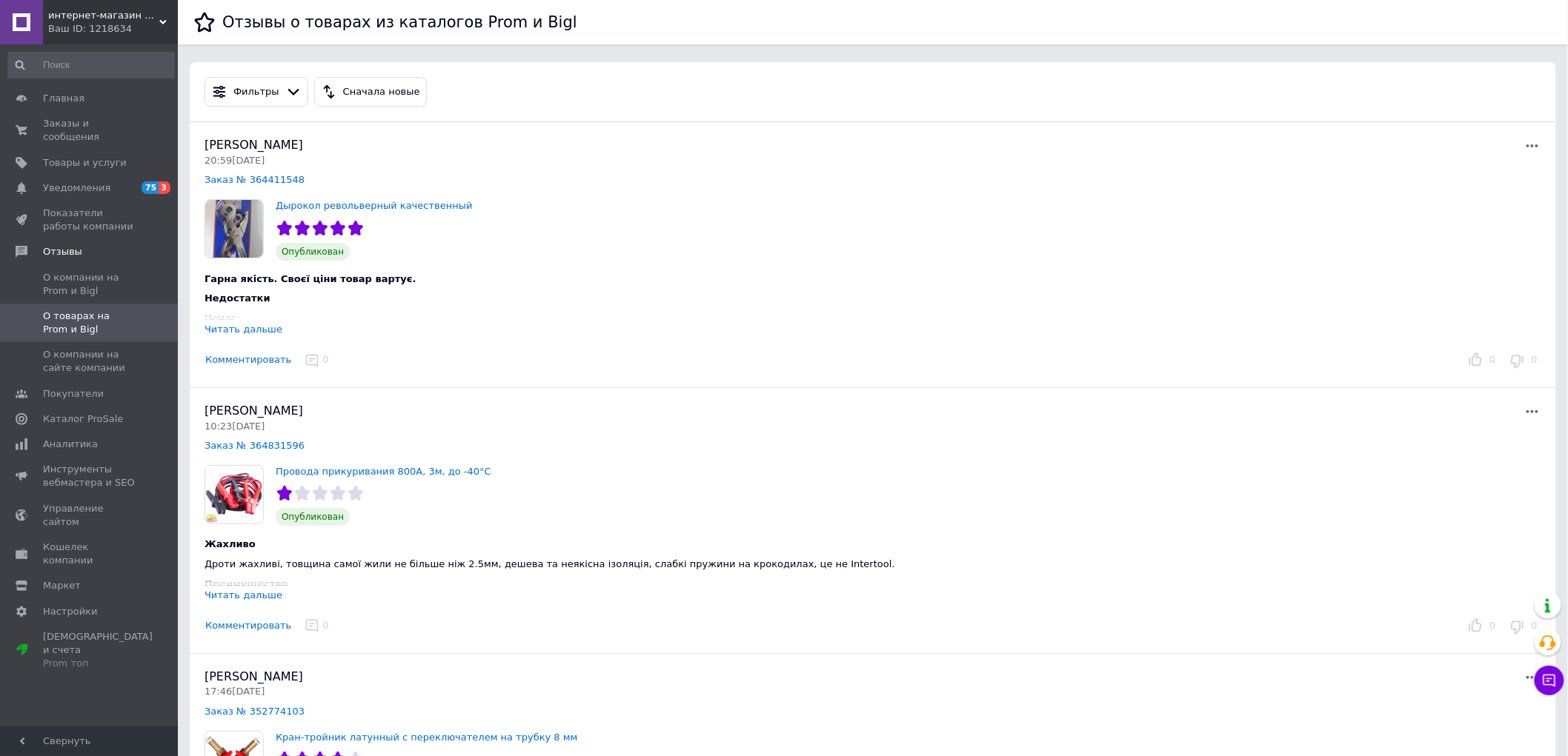
click at [243, 361] on button "Комментировать" at bounding box center [248, 360] width 88 height 16
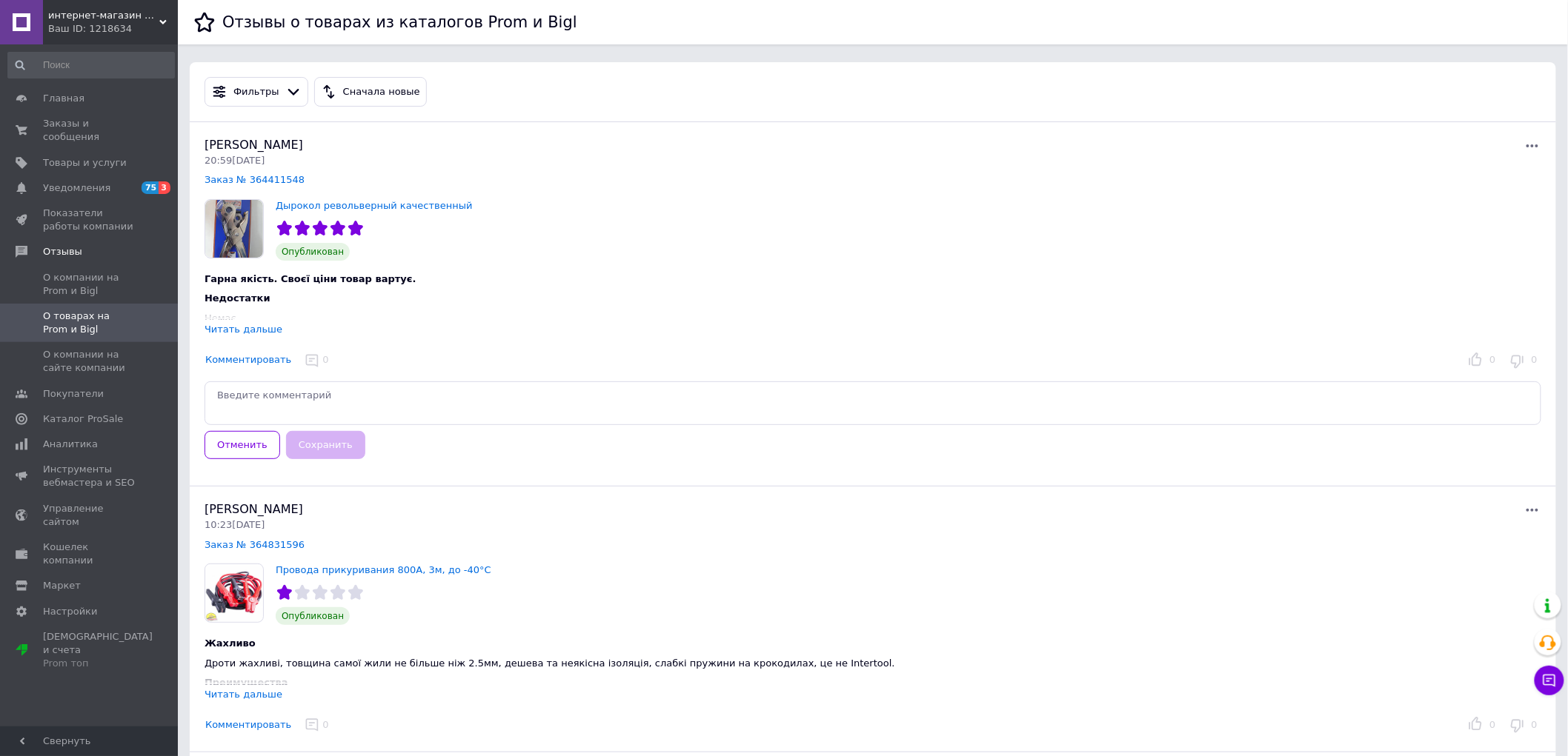
click at [342, 399] on textarea at bounding box center [873, 404] width 1337 height 43
type textarea "Добрим покупцям - завжди все добре! Дякую! Мирного Вам неба!!!"
click at [314, 435] on button "Сохранить" at bounding box center [326, 445] width 79 height 29
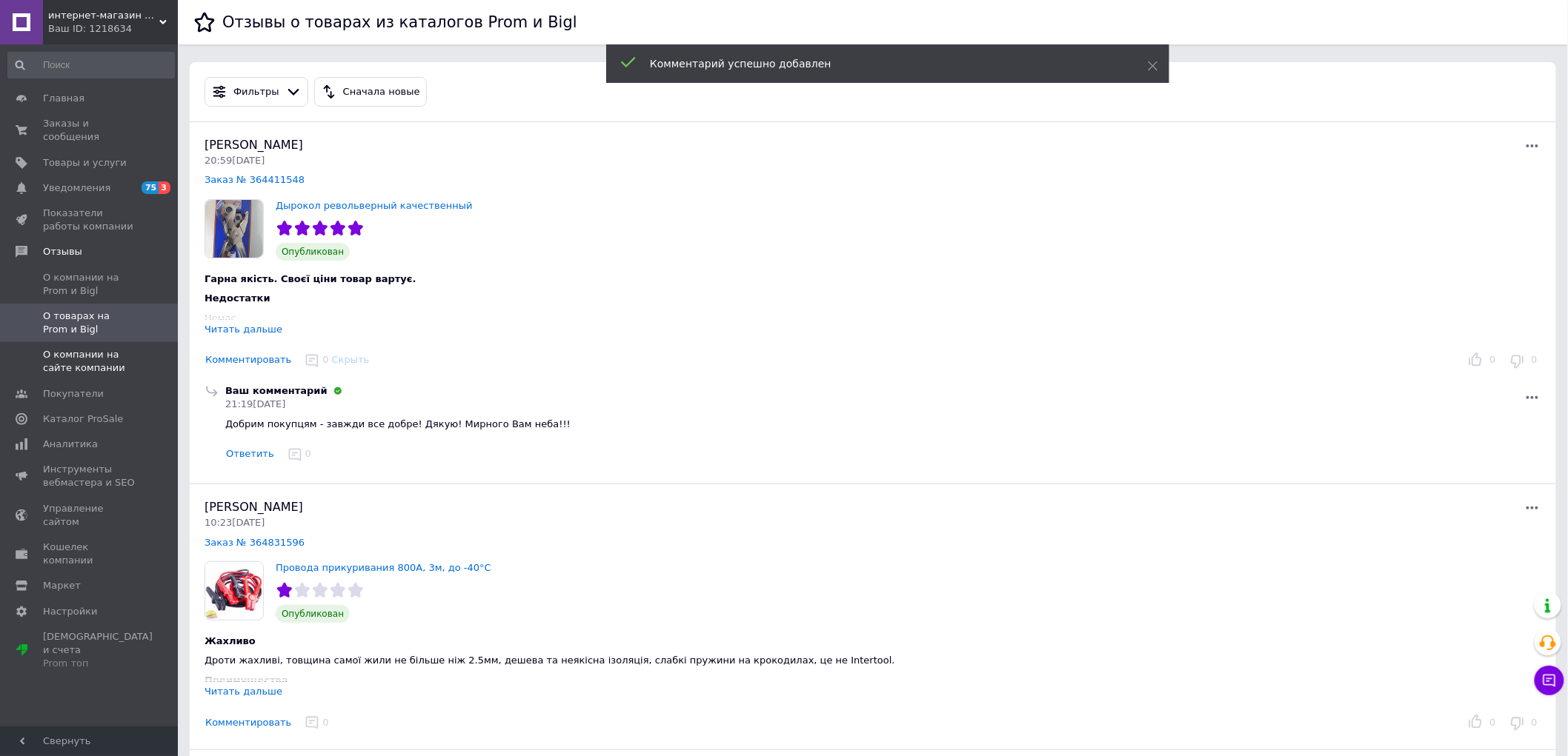
click at [83, 351] on span "О компании на сайте компании" at bounding box center [90, 361] width 94 height 27
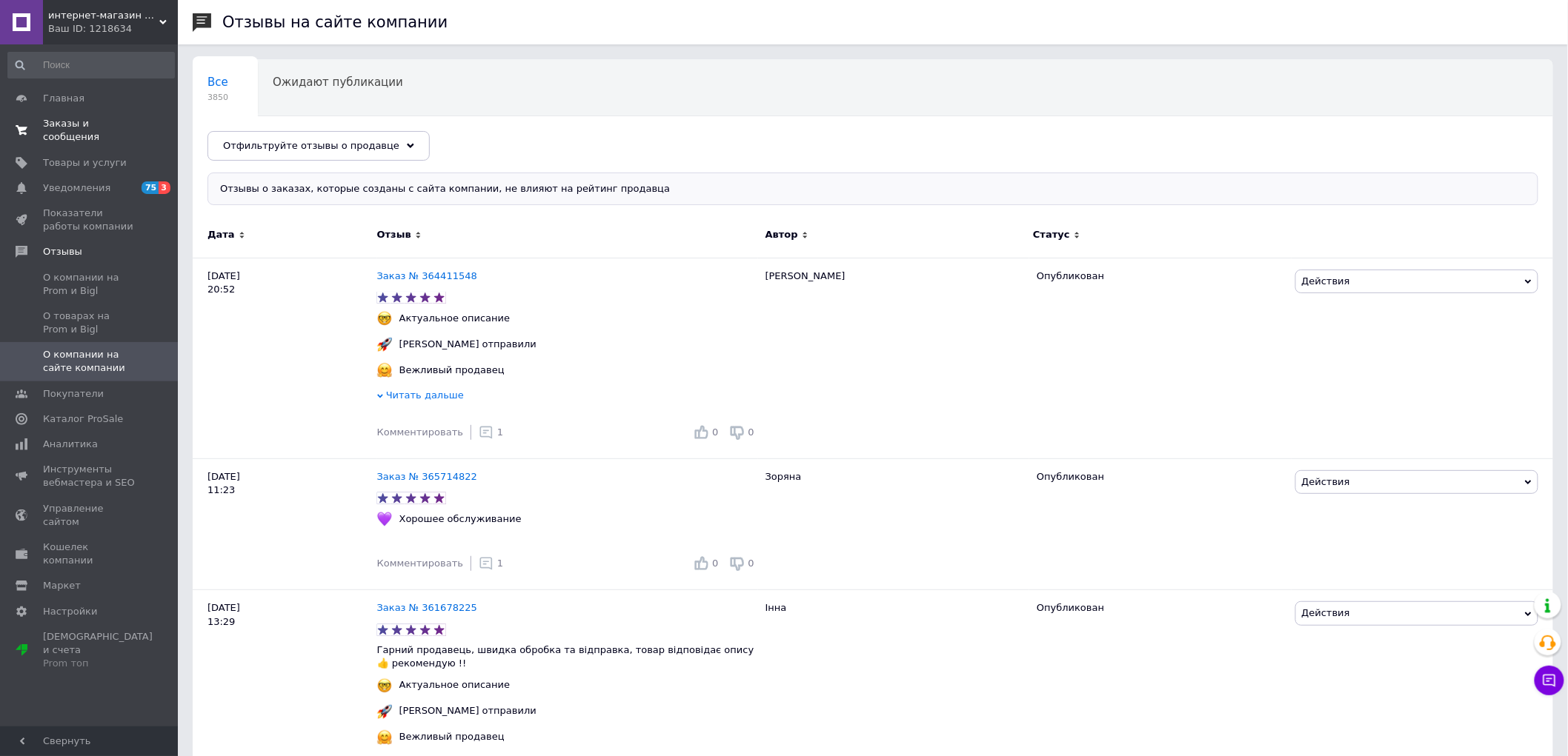
click at [61, 121] on span "Заказы и сообщения" at bounding box center [90, 130] width 94 height 27
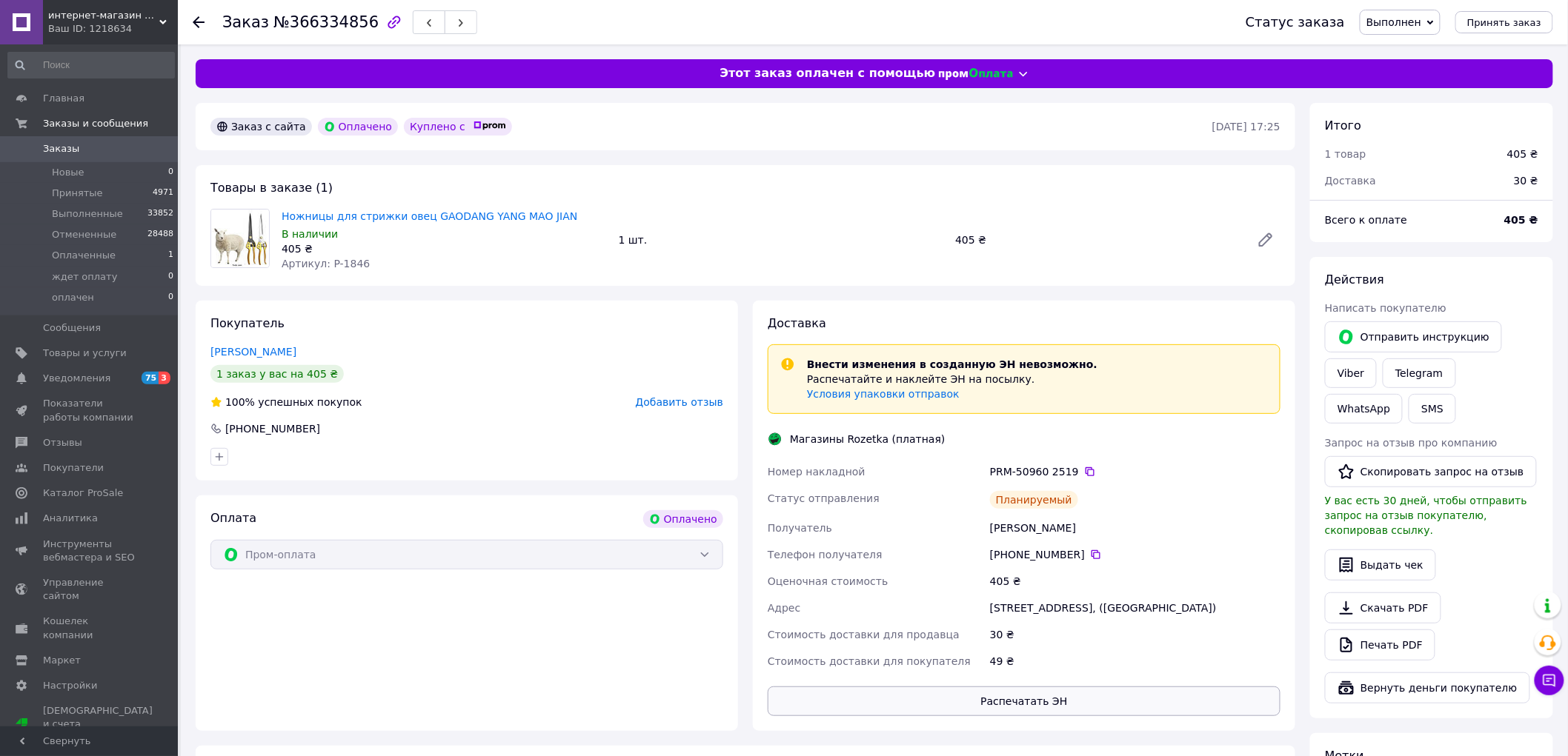
click at [1033, 717] on button "Распечатать ЭН" at bounding box center [1024, 702] width 512 height 30
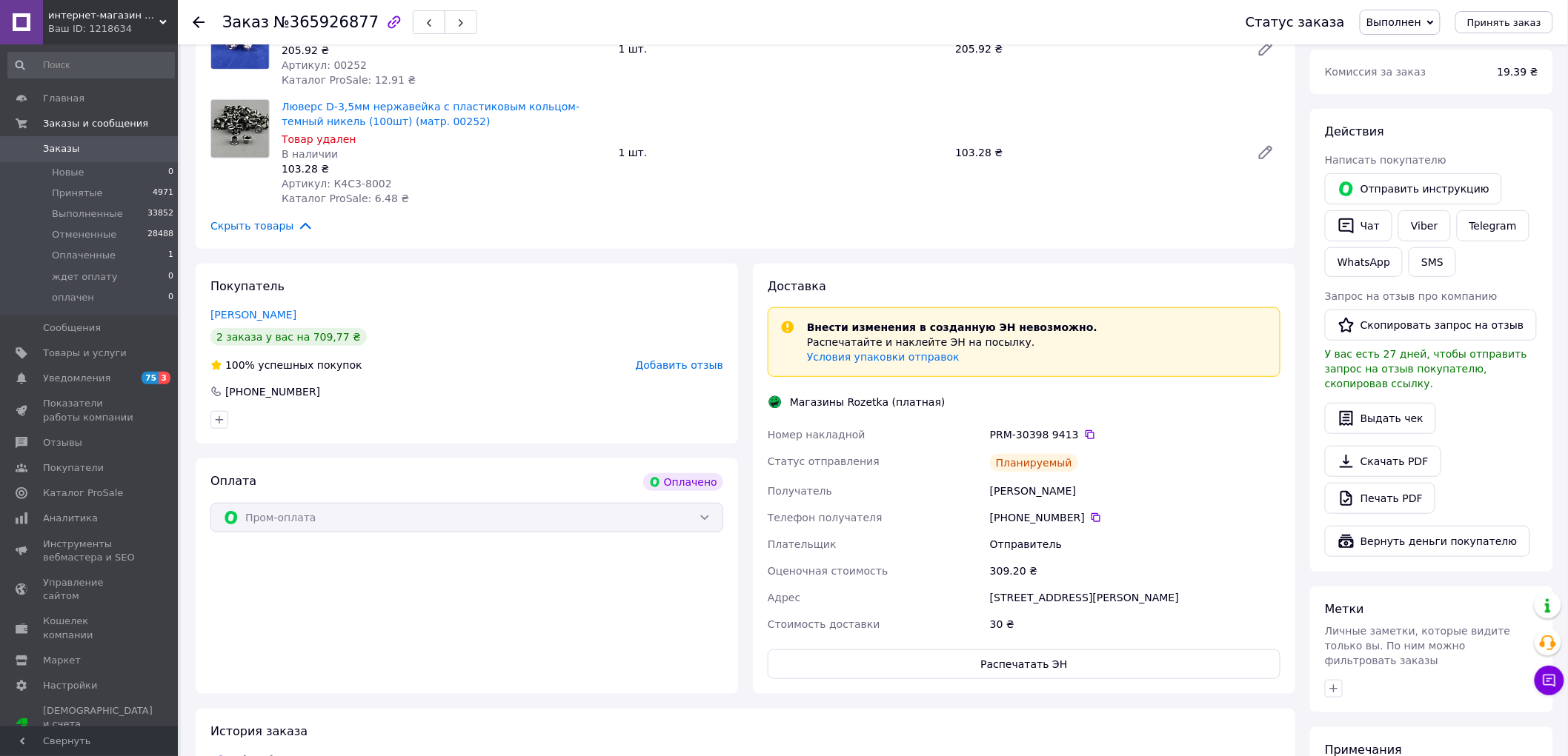
scroll to position [247, 0]
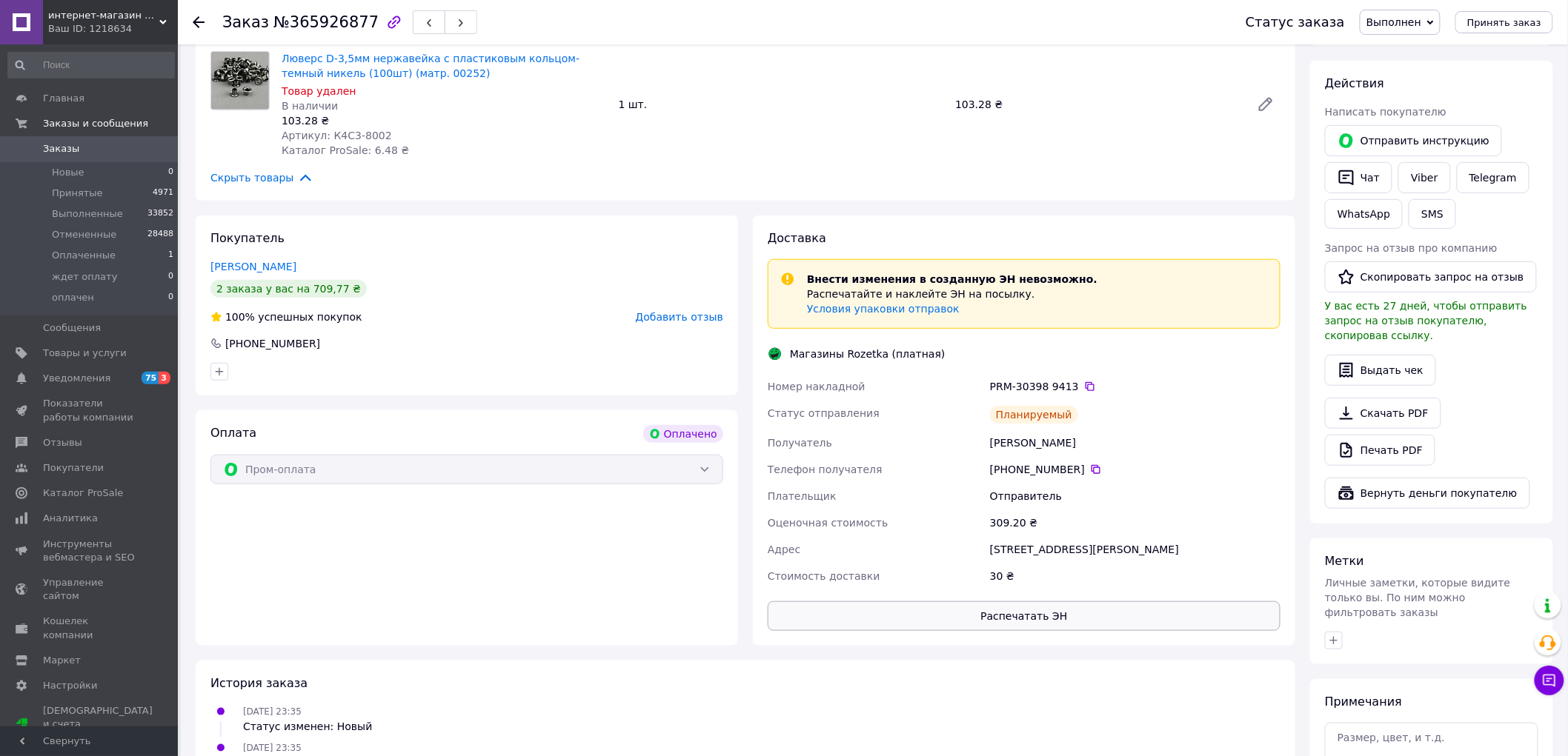
click at [995, 615] on button "Распечатать ЭН" at bounding box center [1024, 616] width 512 height 30
click at [52, 141] on link "Заказы 0" at bounding box center [91, 149] width 183 height 26
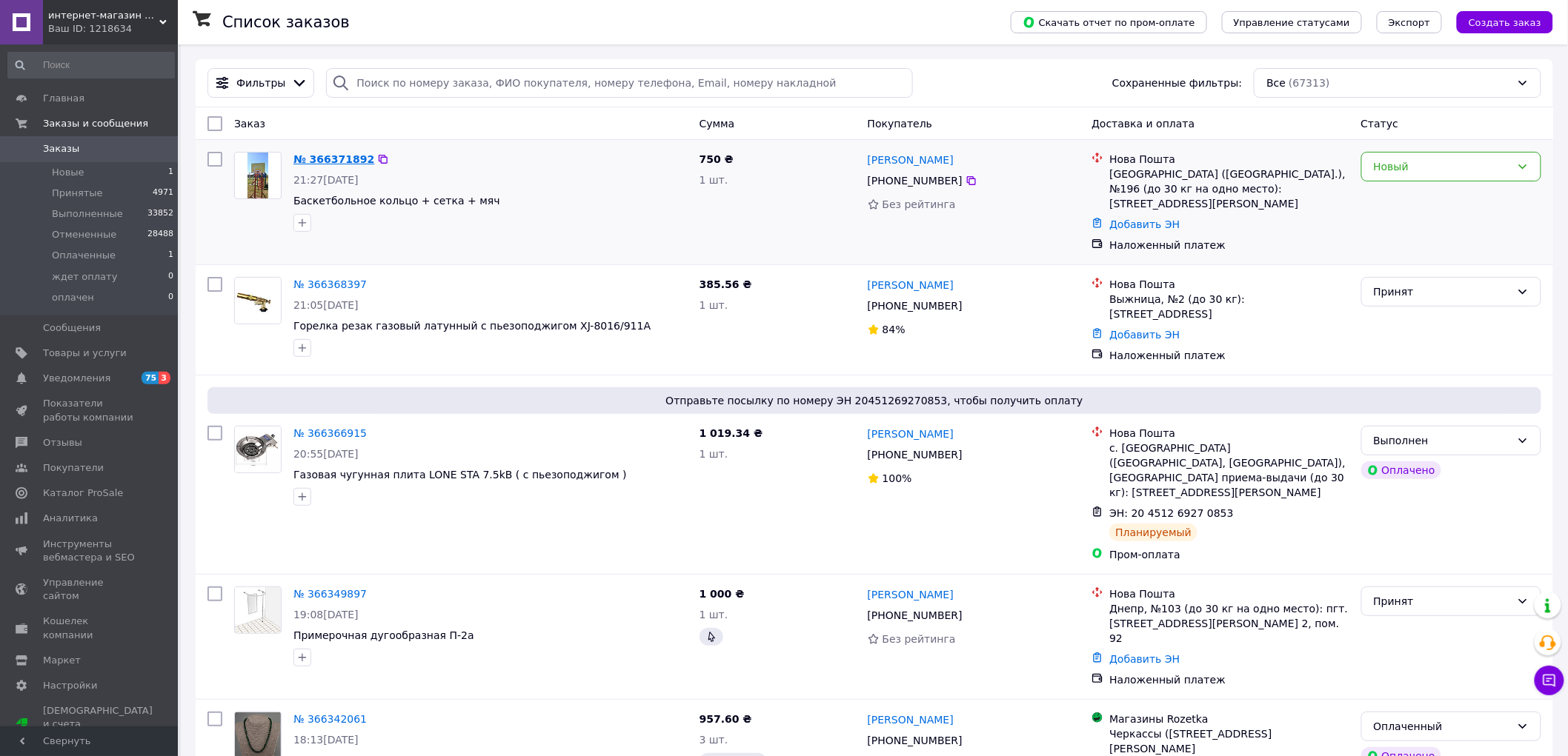
click at [352, 153] on link "№ 366371892" at bounding box center [334, 159] width 81 height 12
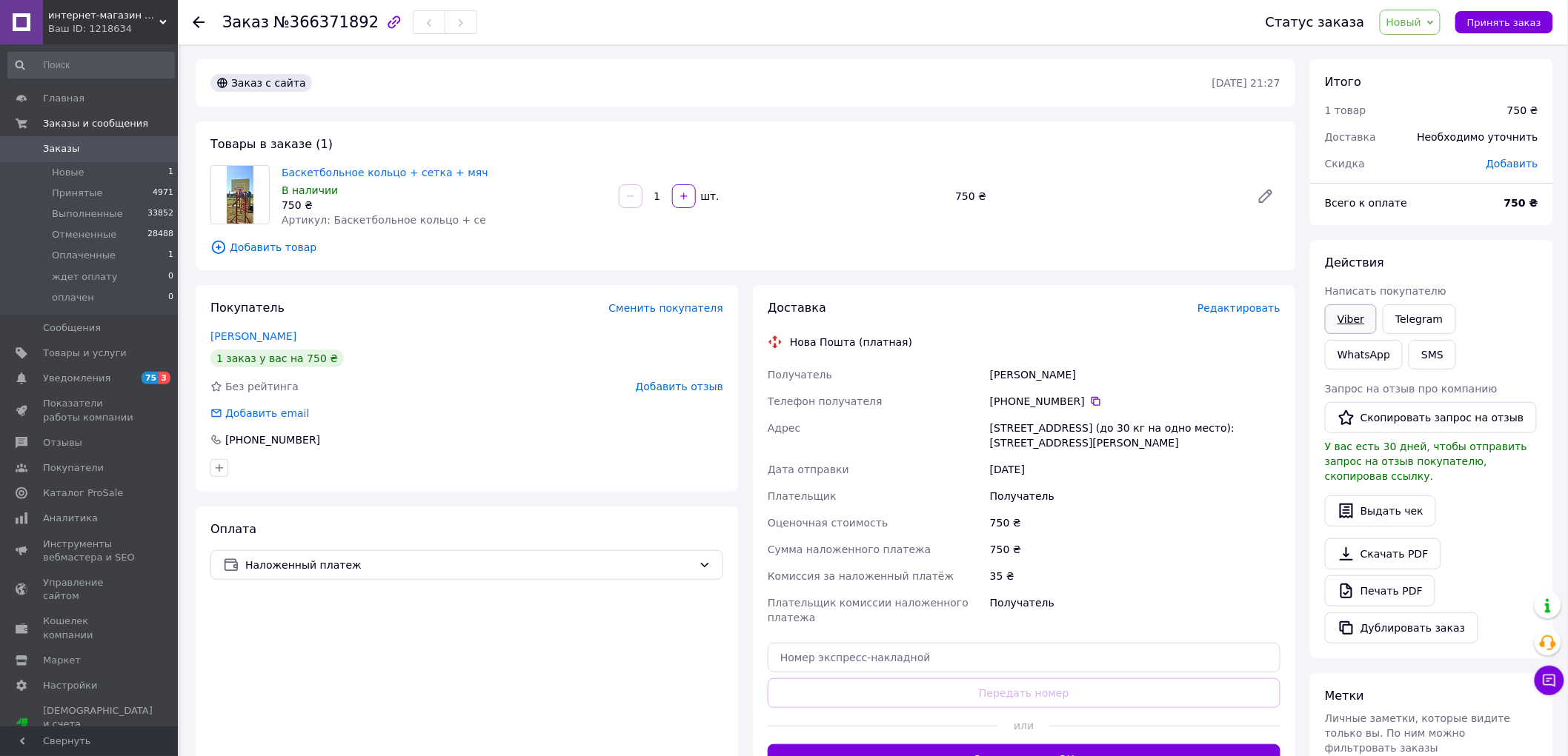
click at [1363, 319] on link "Viber" at bounding box center [1351, 319] width 52 height 30
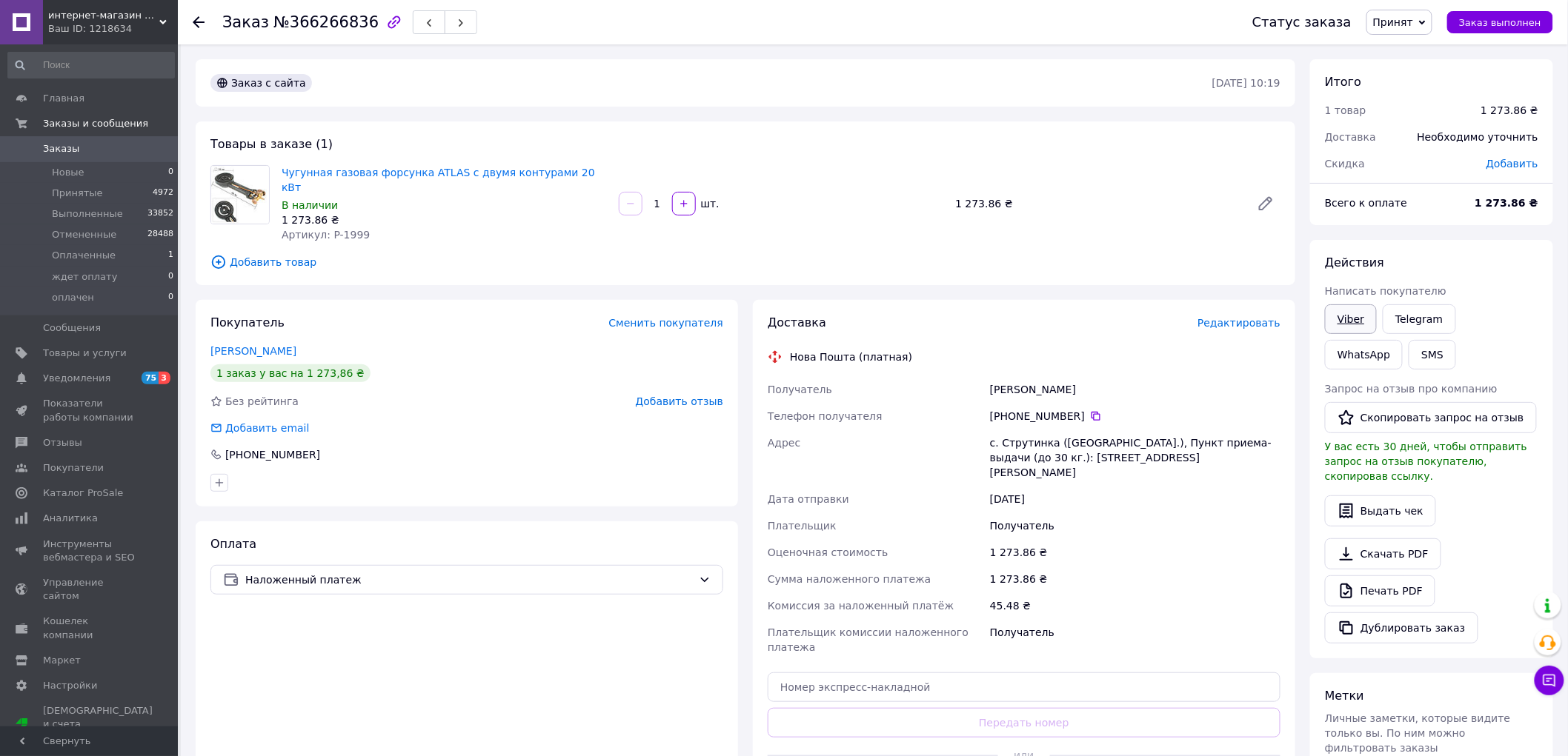
click at [1364, 323] on link "Viber" at bounding box center [1351, 319] width 52 height 30
click at [461, 394] on div "Без рейтинга Добавить отзыв" at bounding box center [466, 401] width 512 height 15
